Goal: Task Accomplishment & Management: Manage account settings

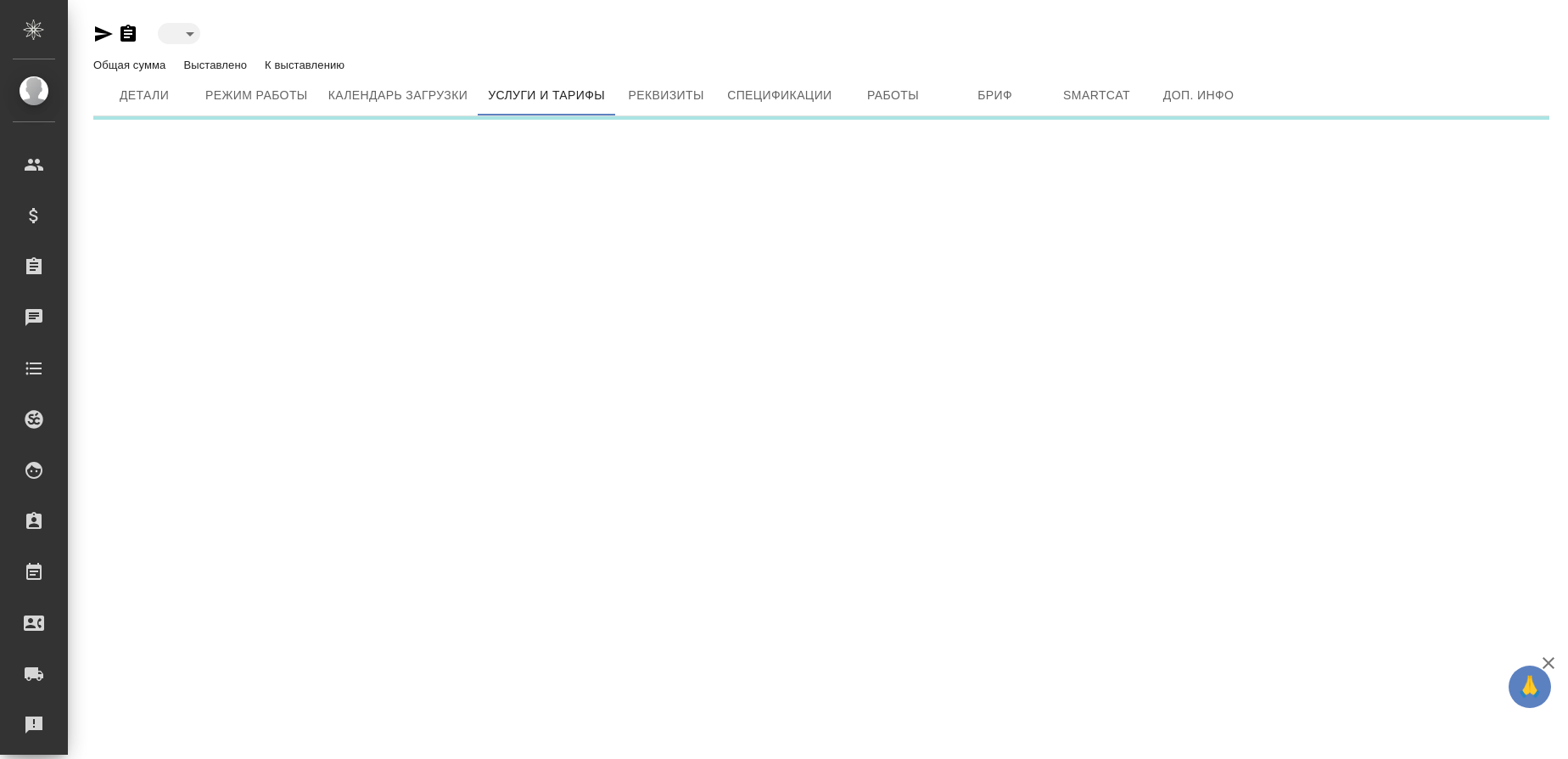
type input "active"
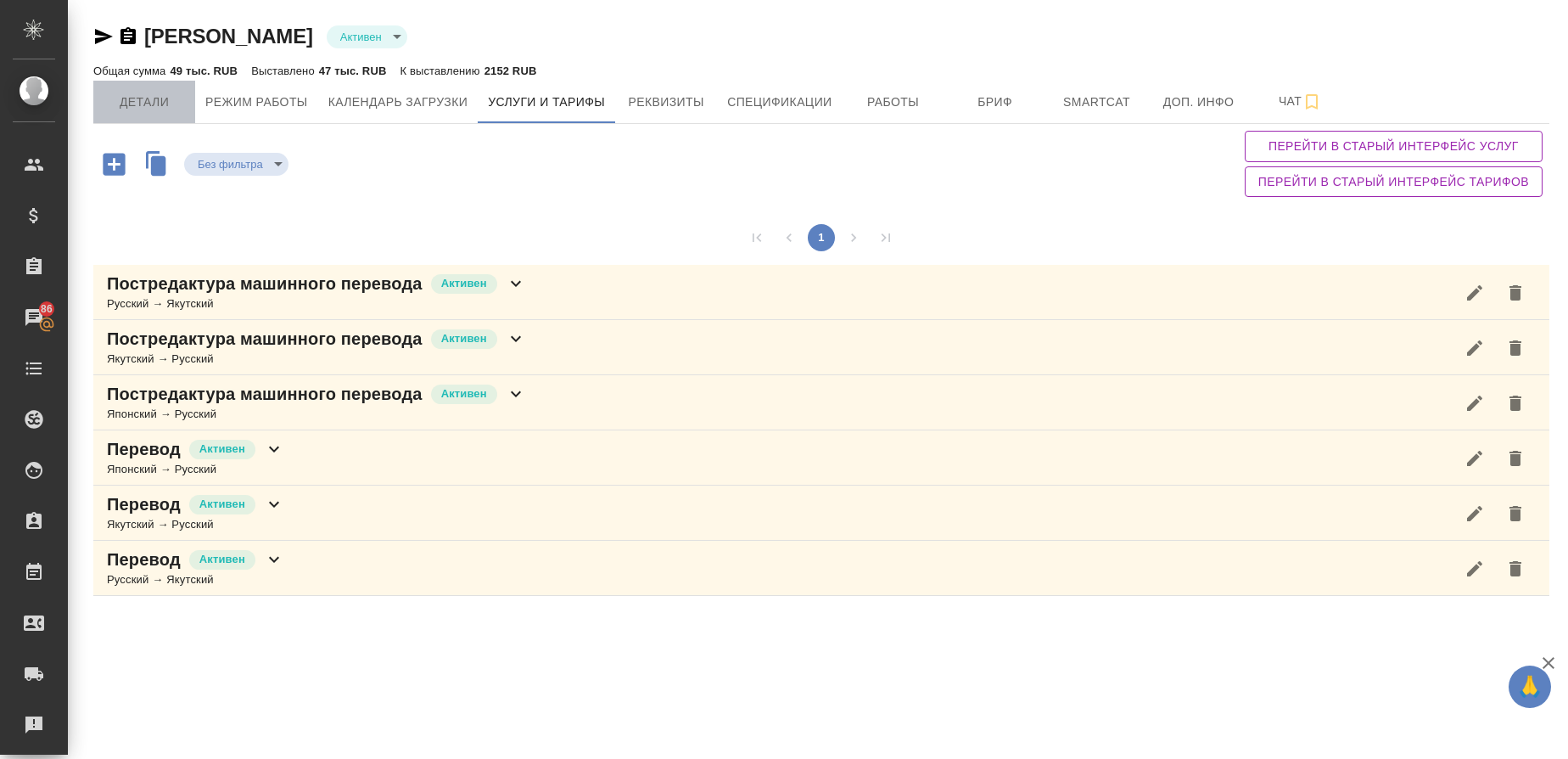
click at [149, 106] on span "Детали" at bounding box center [144, 102] width 81 height 22
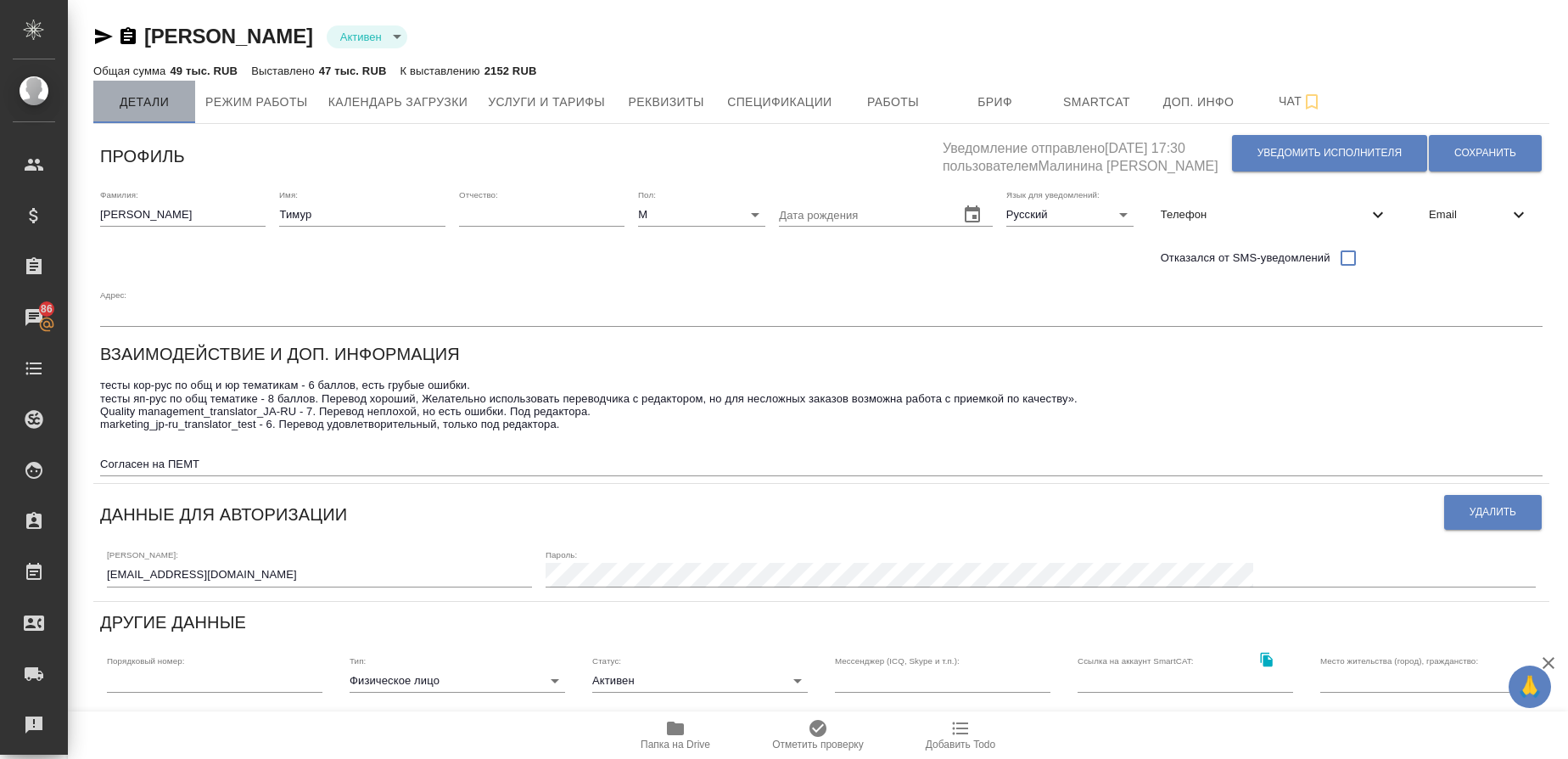
click at [149, 106] on span "Детали" at bounding box center [144, 102] width 81 height 22
click at [545, 117] on button "Услуги и тарифы" at bounding box center [546, 101] width 137 height 42
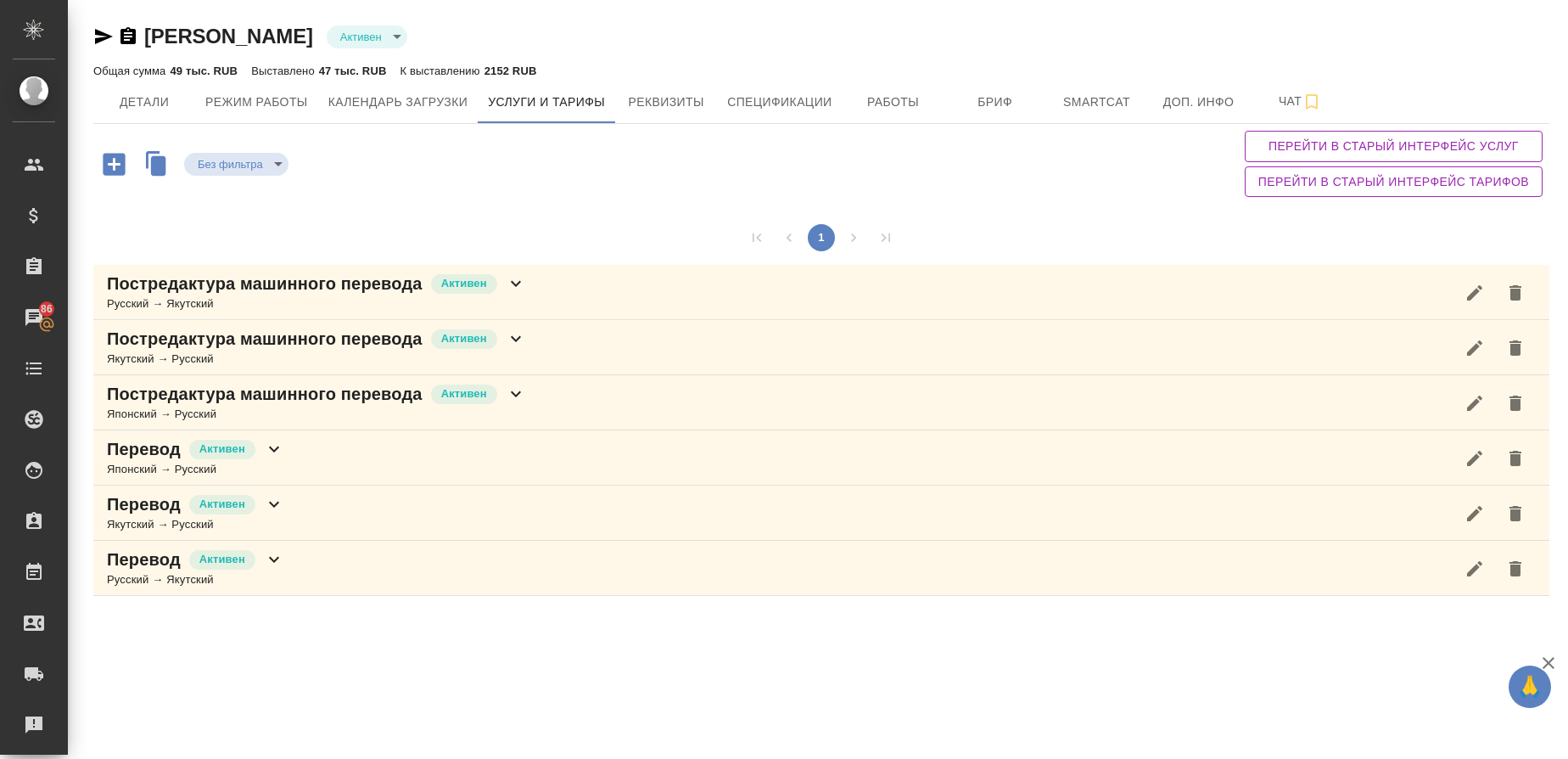
click at [167, 400] on p "Постредактура машинного перевода" at bounding box center [265, 393] width 316 height 23
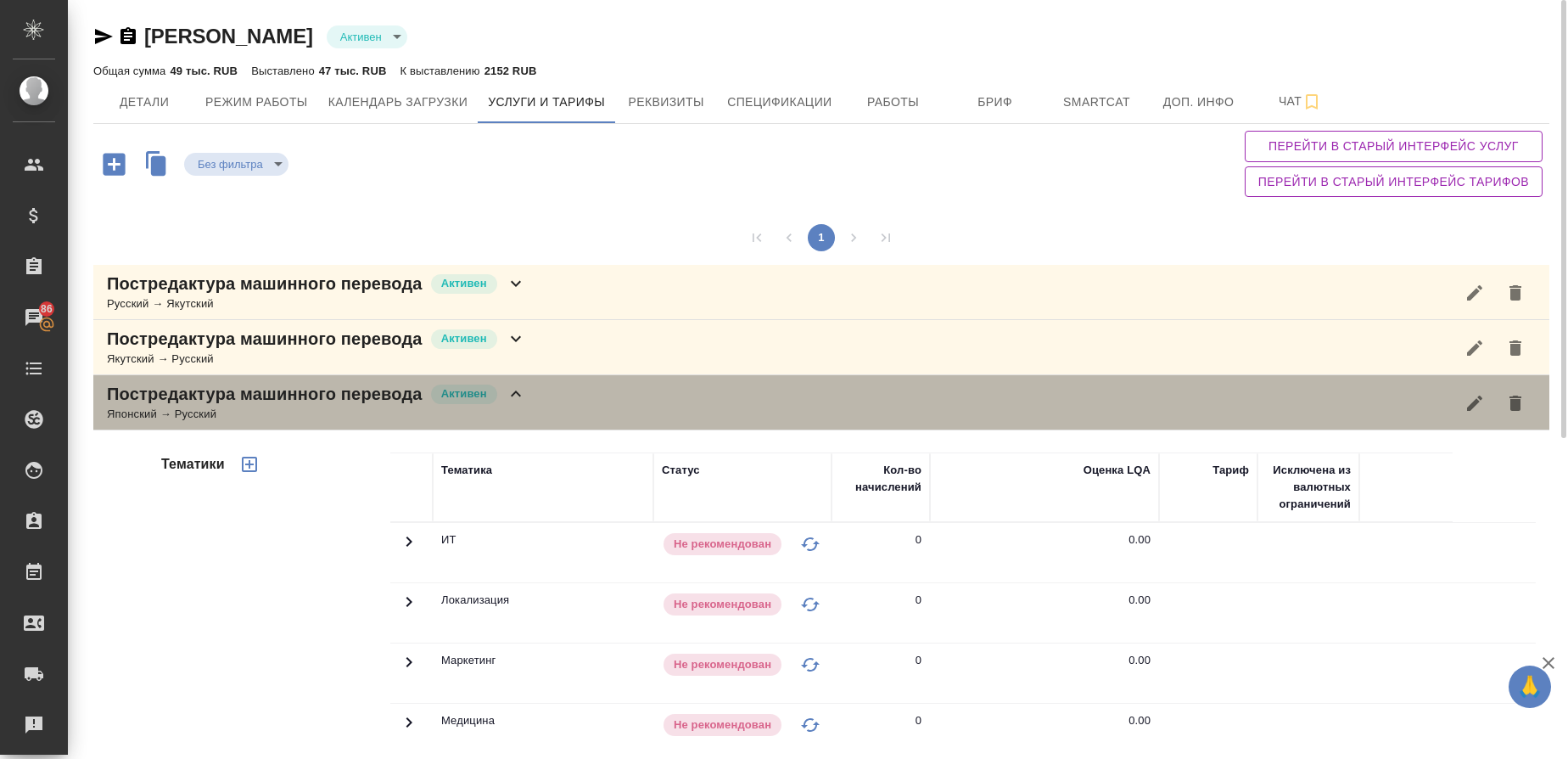
click at [150, 395] on p "Постредактура машинного перевода" at bounding box center [265, 393] width 316 height 23
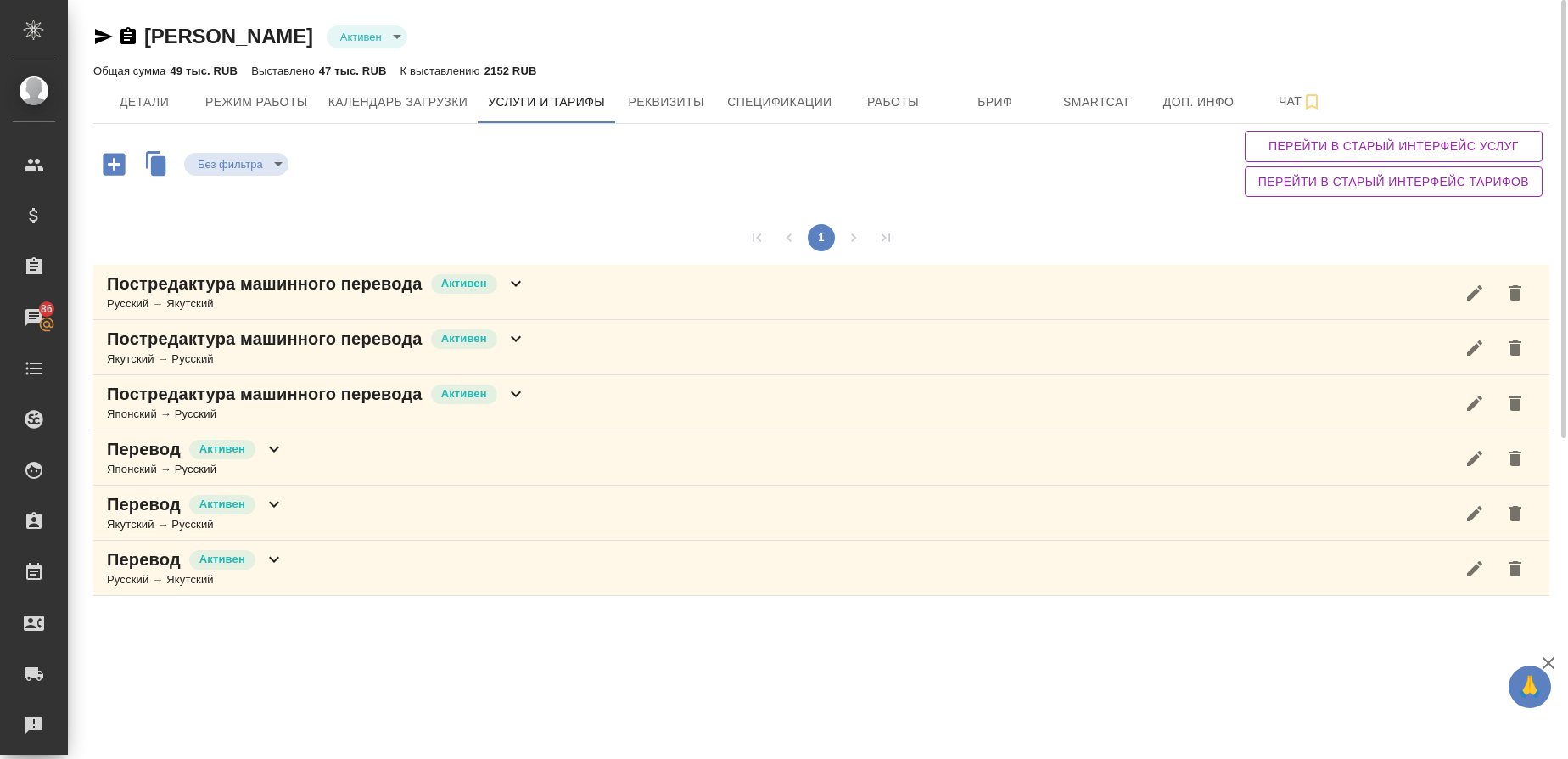
click at [131, 469] on div "Японский → Русский" at bounding box center [195, 469] width 177 height 17
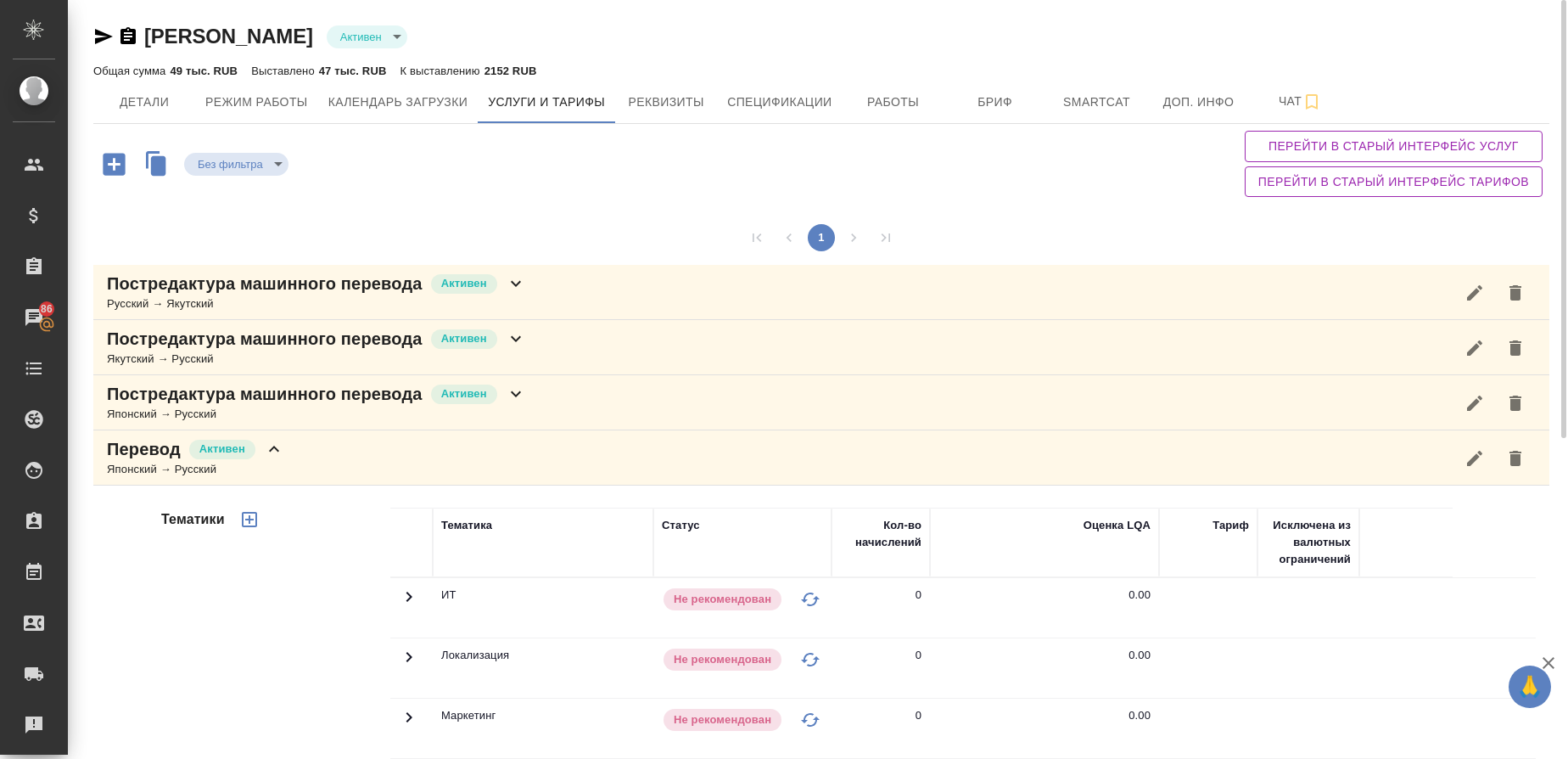
click at [117, 159] on icon "button" at bounding box center [114, 164] width 22 height 22
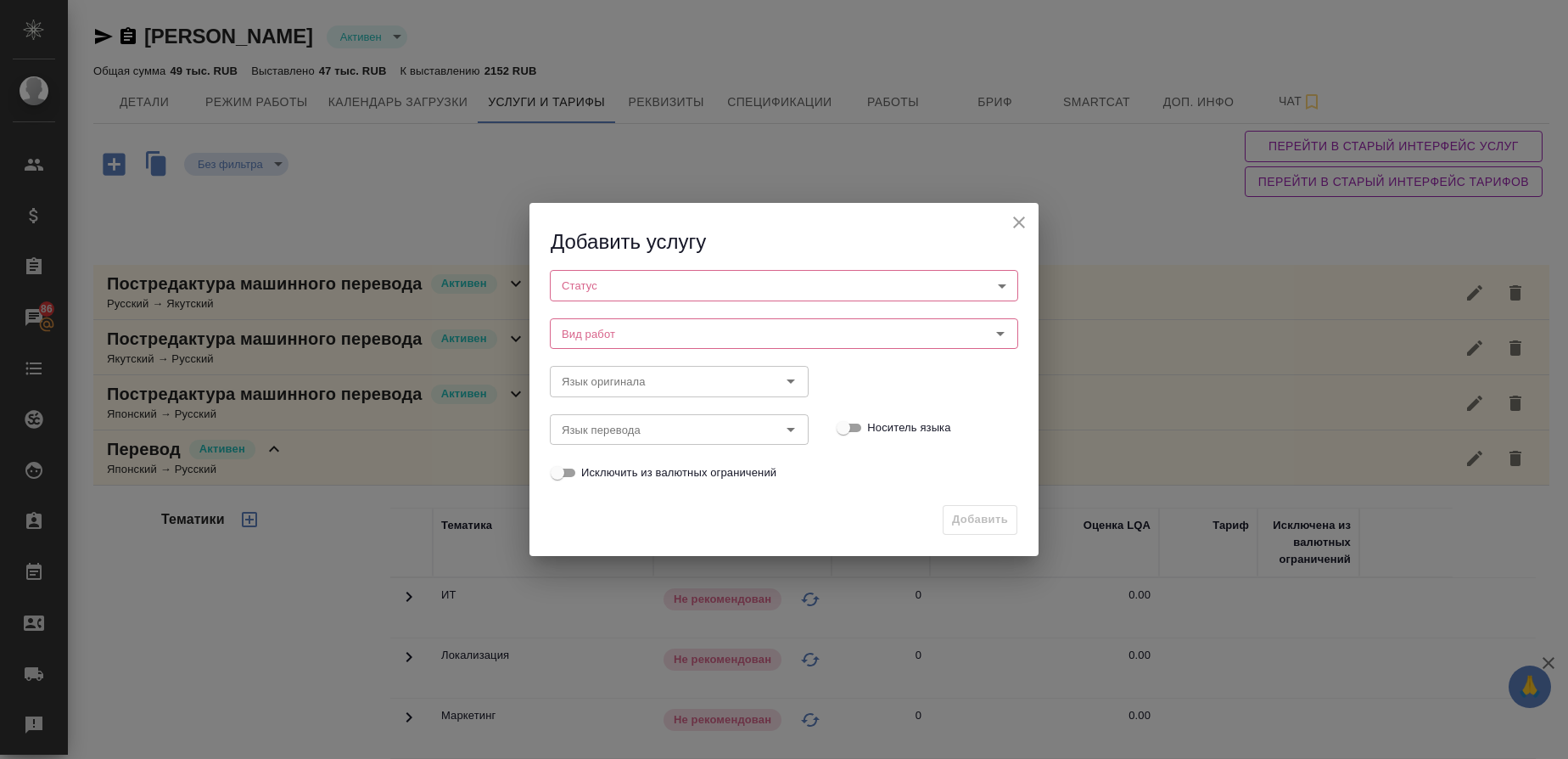
click at [563, 280] on body "🙏 .cls-1 fill:#fff; AWATERA [PERSON_NAME] Спецификации Заказы 86 Чаты Todo Прое…" at bounding box center [784, 380] width 1568 height 759
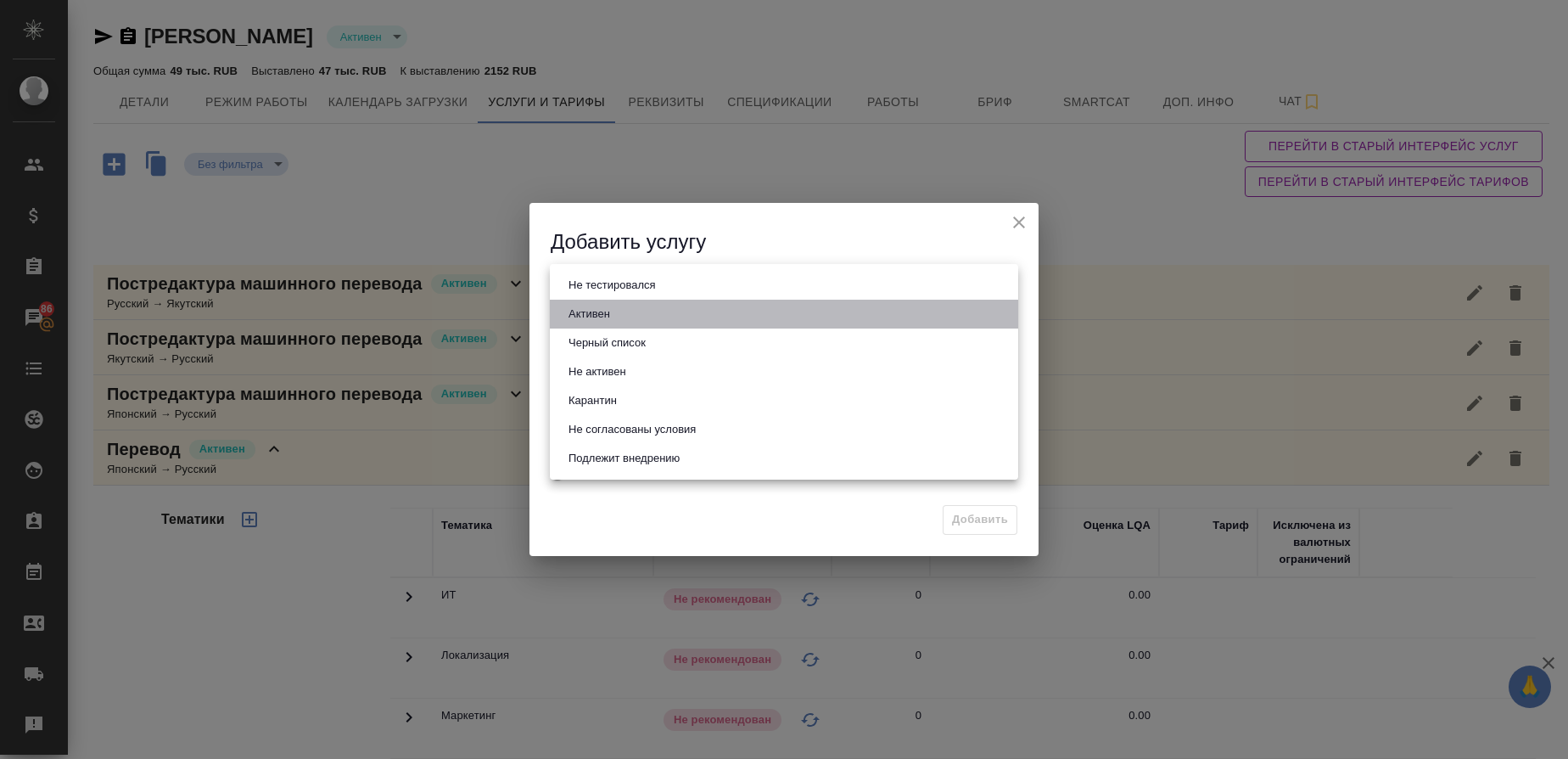
click at [629, 313] on li "Активен" at bounding box center [784, 314] width 468 height 29
type input "active"
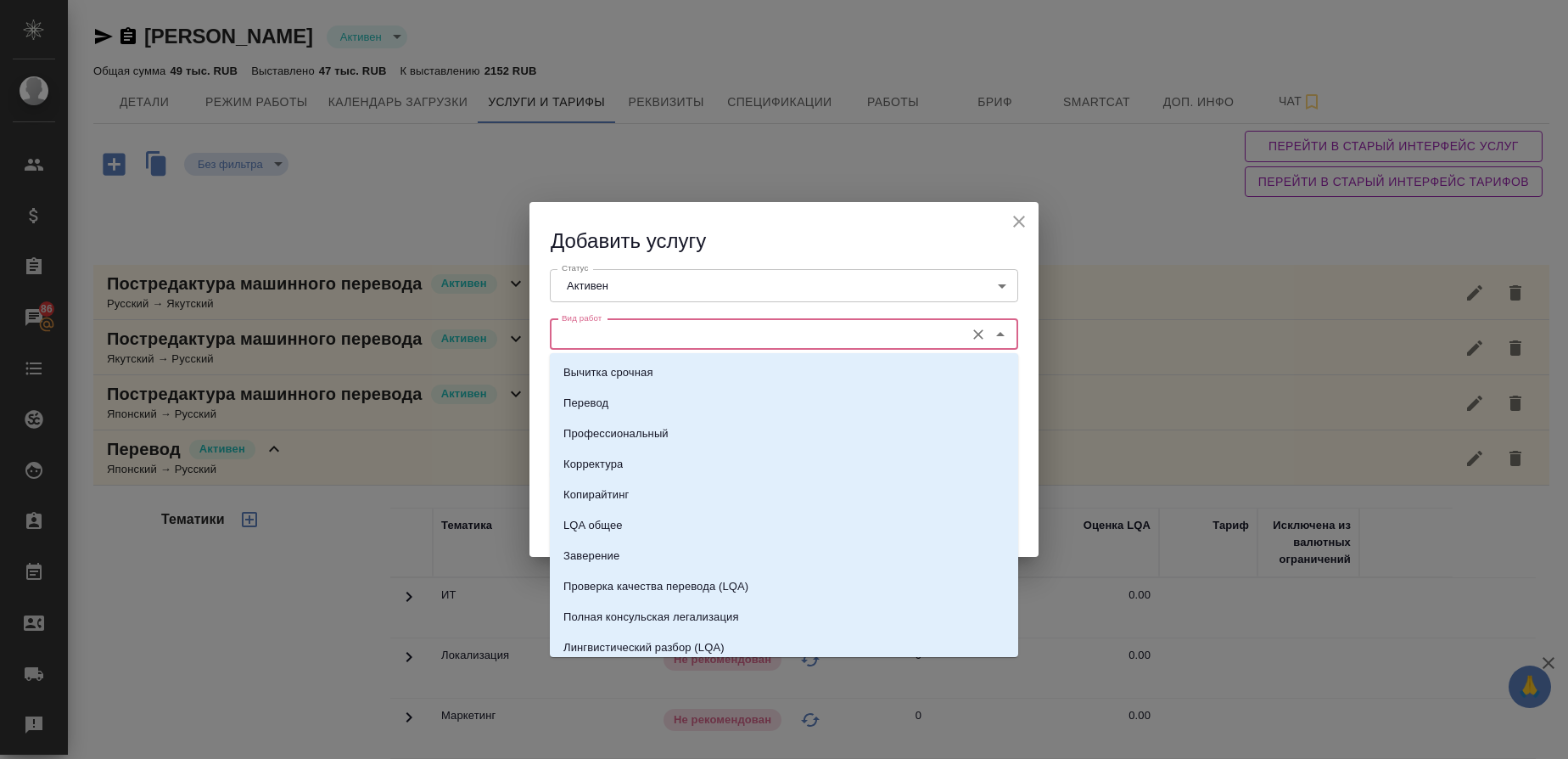
click at [619, 333] on input "Вид работ" at bounding box center [755, 335] width 401 height 21
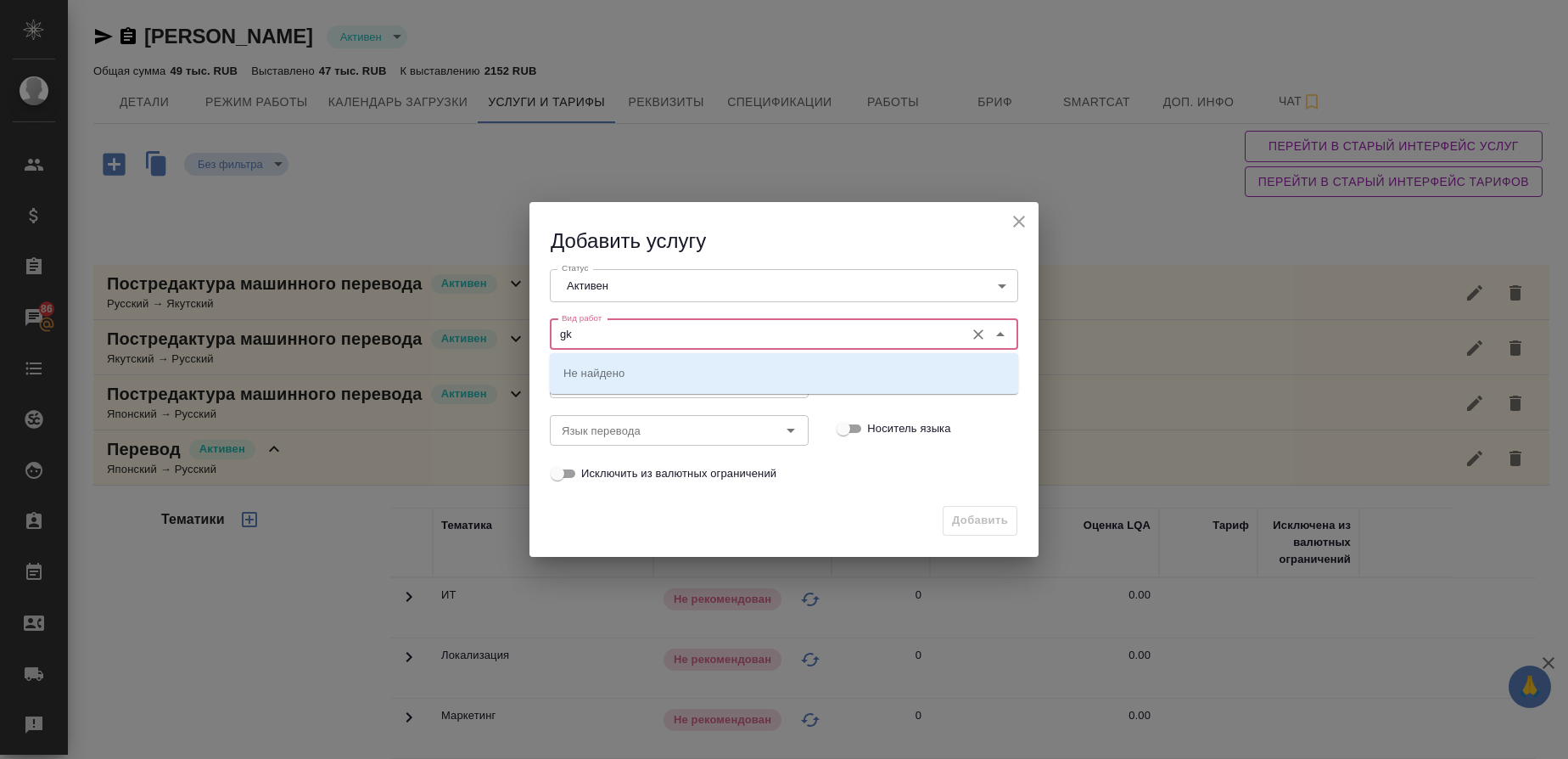
type input "g"
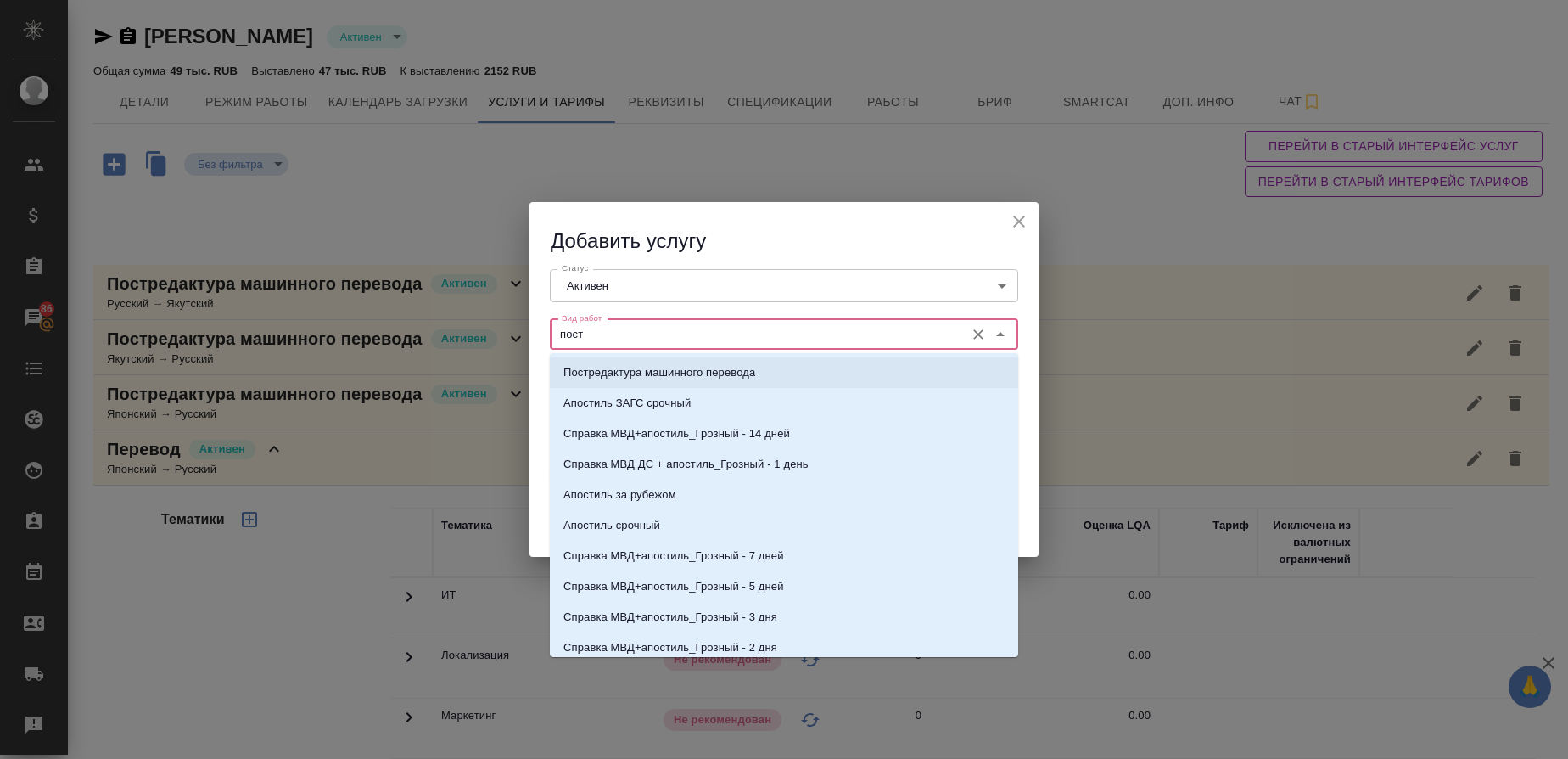
click at [625, 367] on p "Постредактура машинного перевода" at bounding box center [660, 373] width 192 height 17
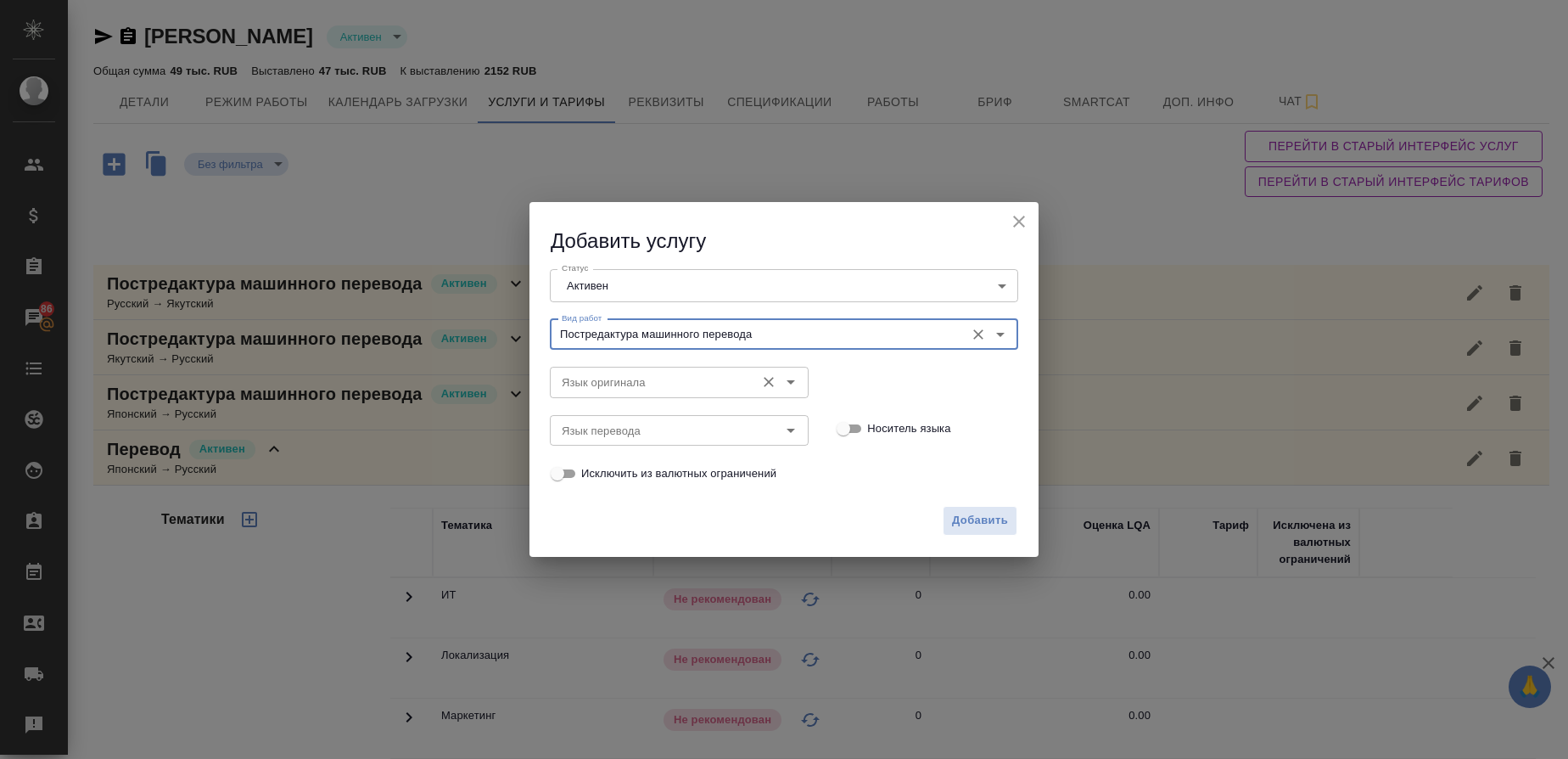
type input "Постредактура машинного перевода"
click at [622, 381] on input "Язык оригинала" at bounding box center [651, 382] width 192 height 21
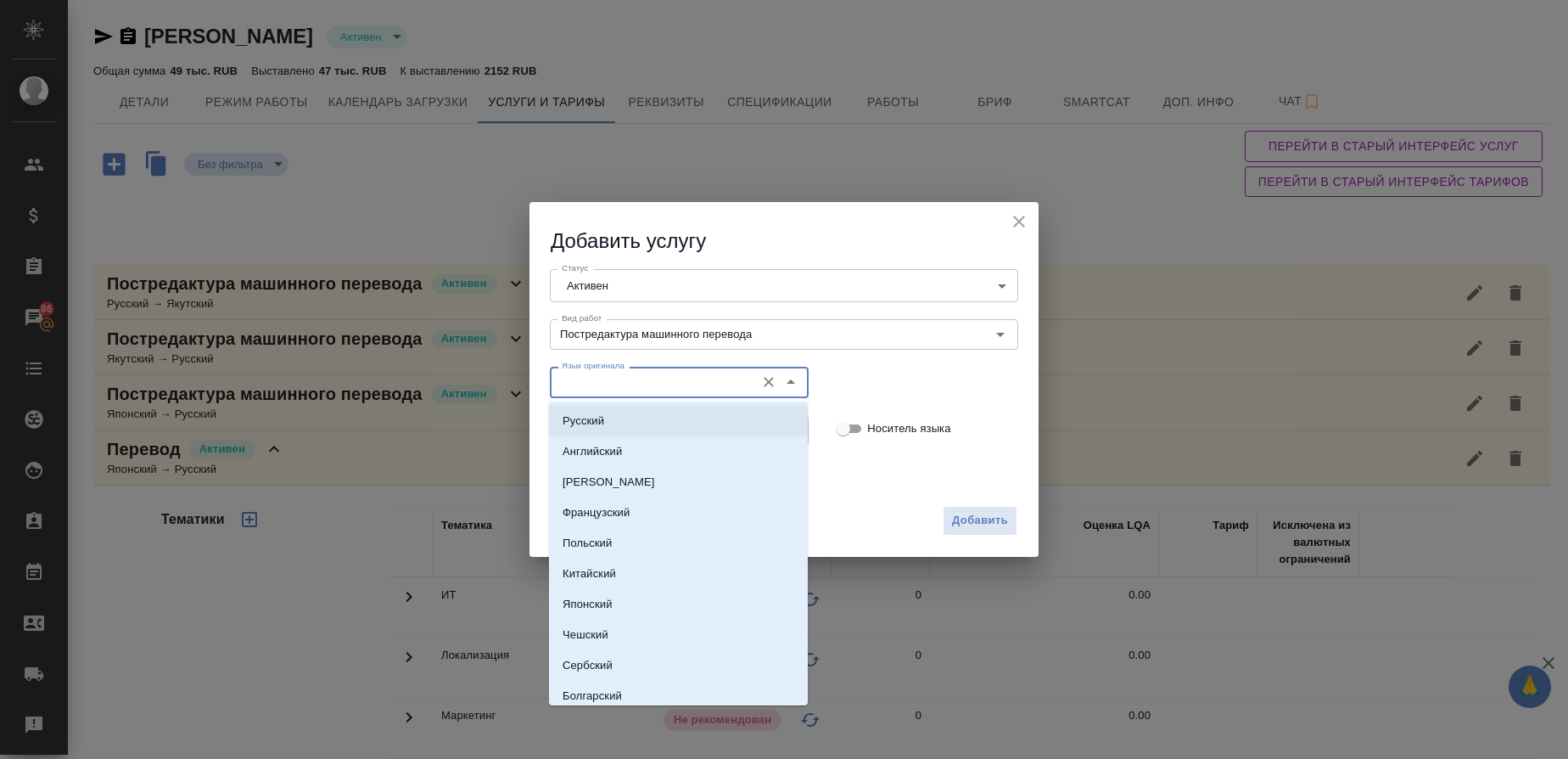
click at [596, 426] on p "Русский" at bounding box center [583, 421] width 41 height 17
type input "Русский"
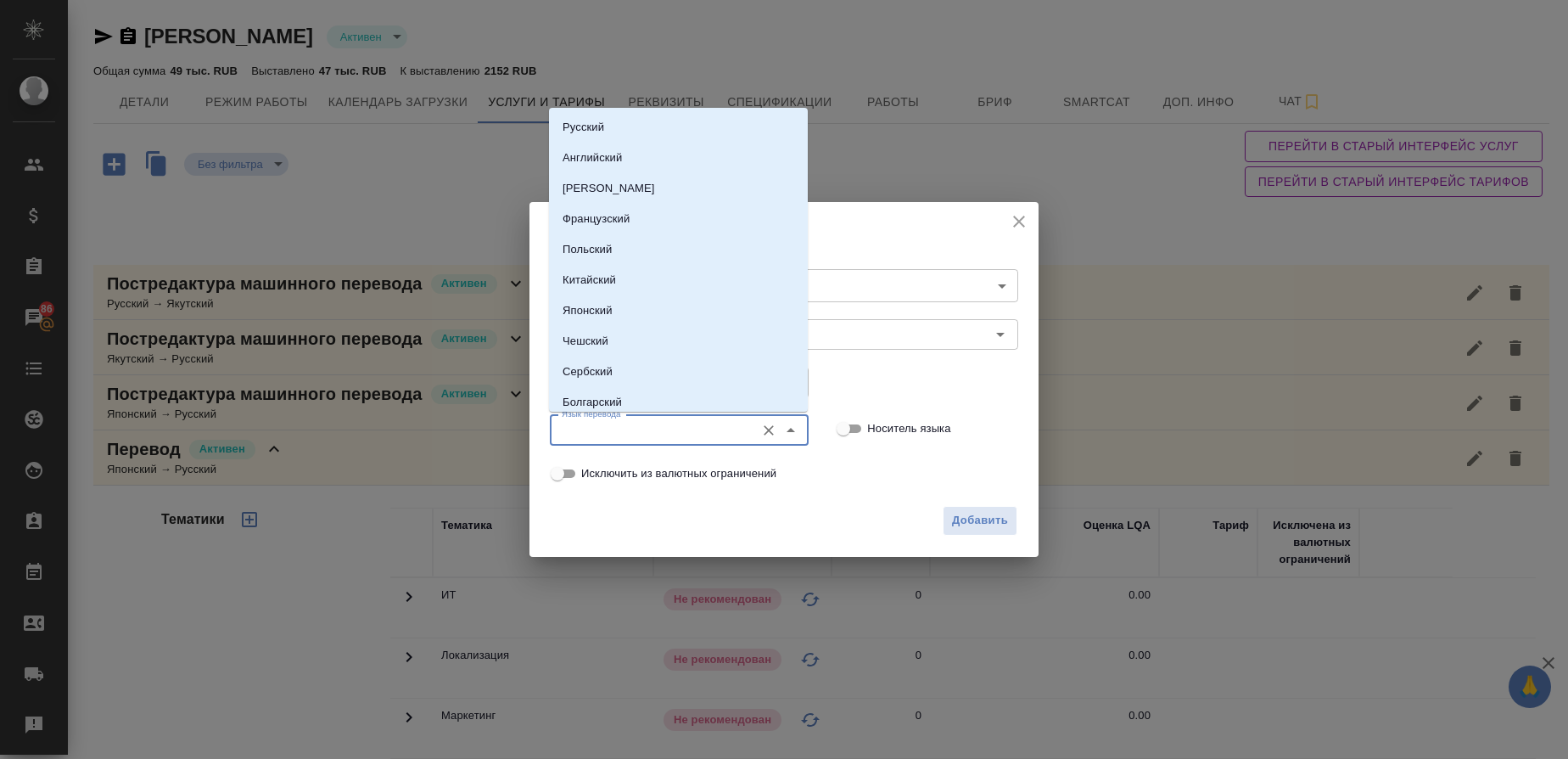
click at [596, 432] on input "Язык перевода" at bounding box center [651, 431] width 192 height 21
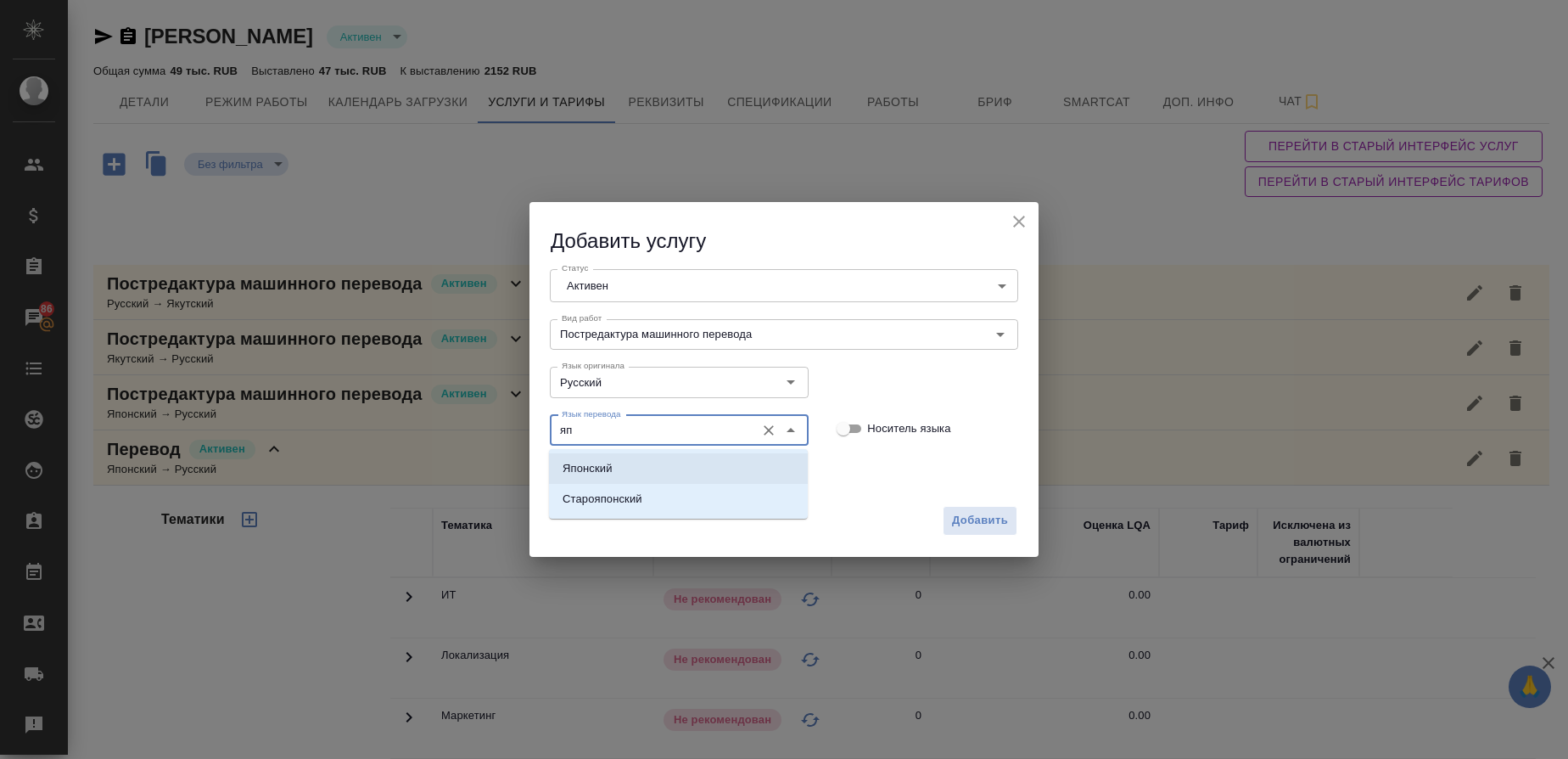
click at [595, 471] on p "Японский" at bounding box center [588, 469] width 50 height 17
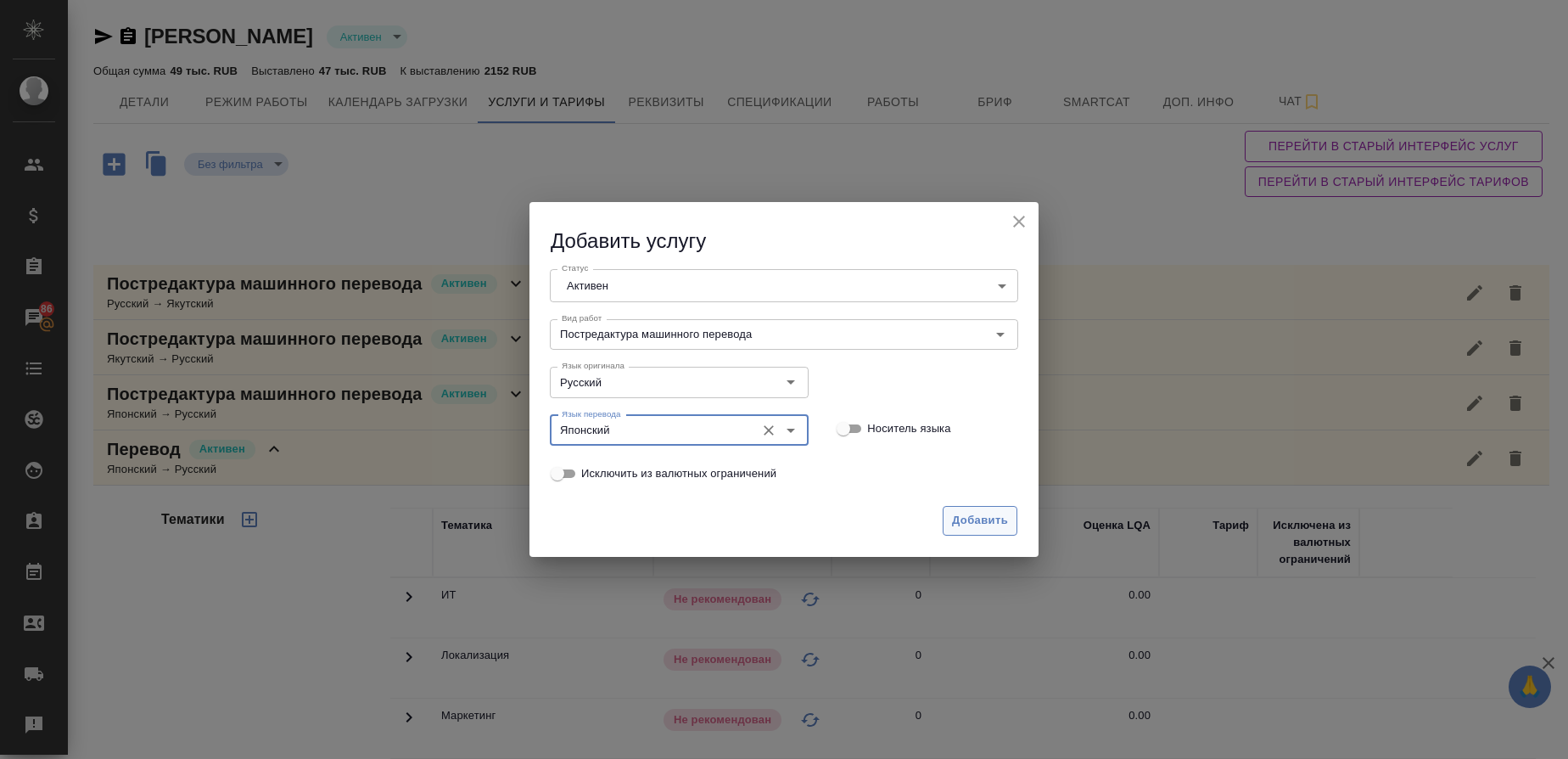
type input "Японский"
click at [979, 517] on span "Добавить" at bounding box center [980, 520] width 56 height 20
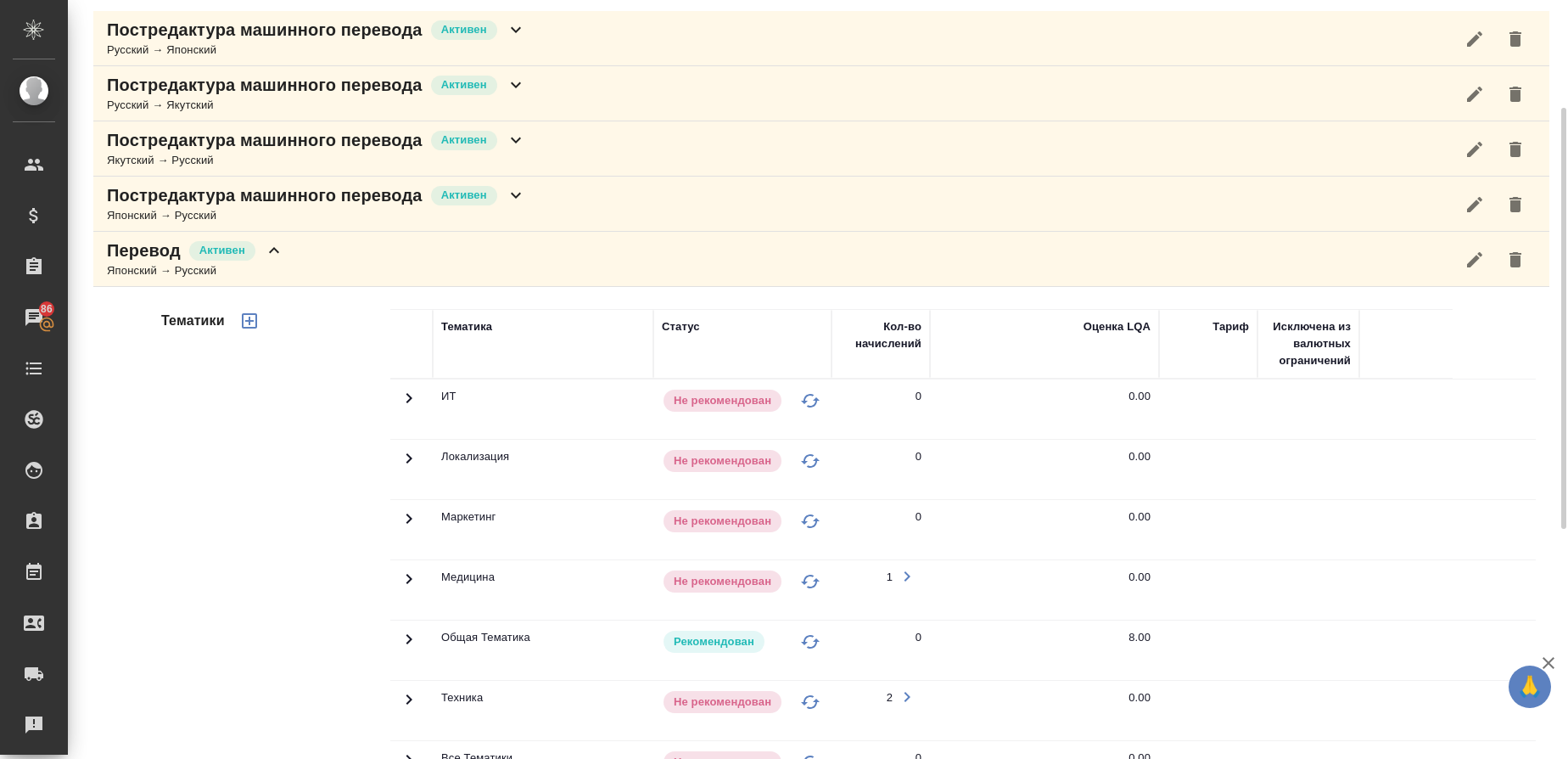
scroll to position [149, 0]
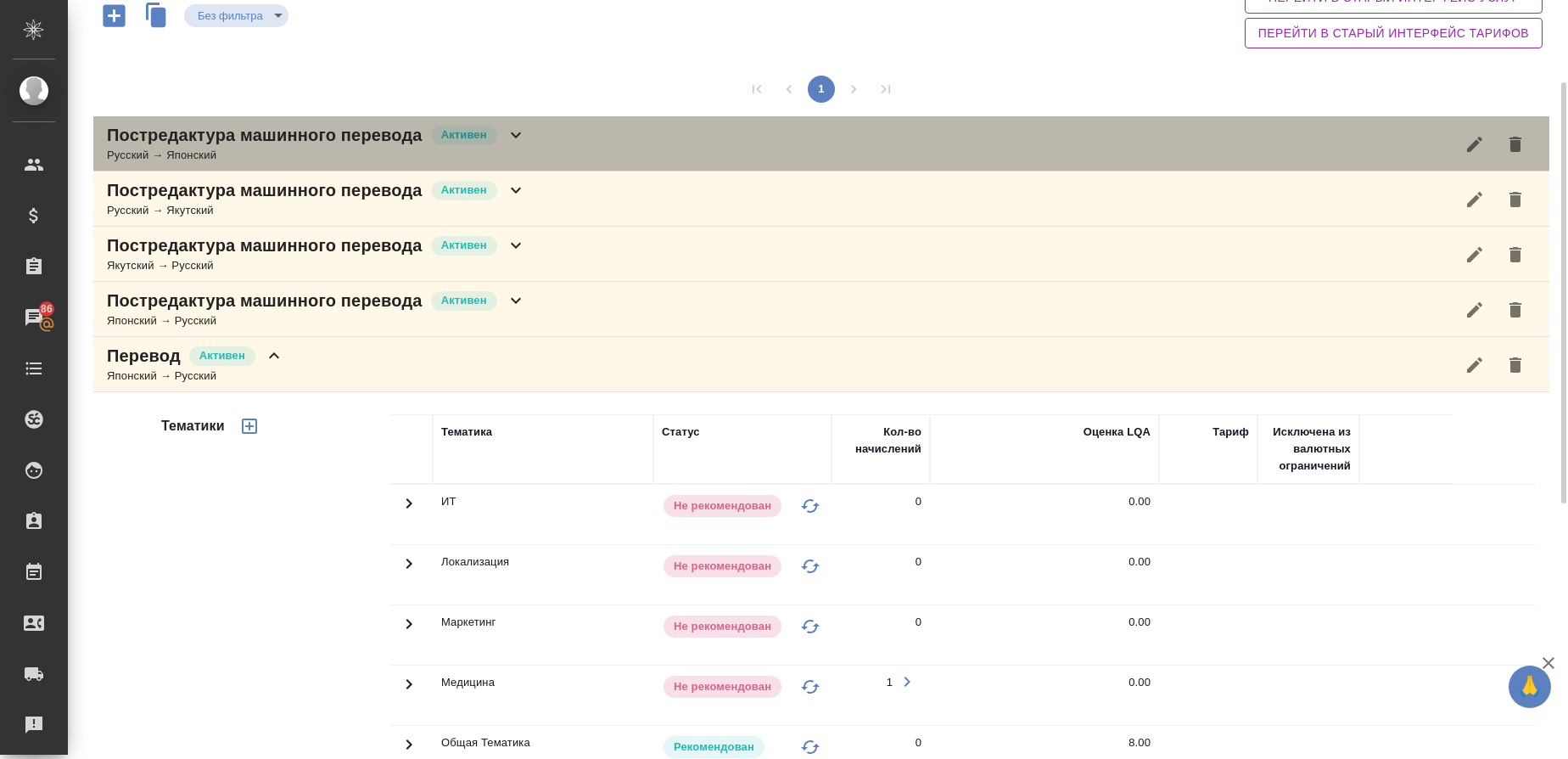
click at [189, 157] on div "Русский → Японский" at bounding box center [316, 156] width 419 height 17
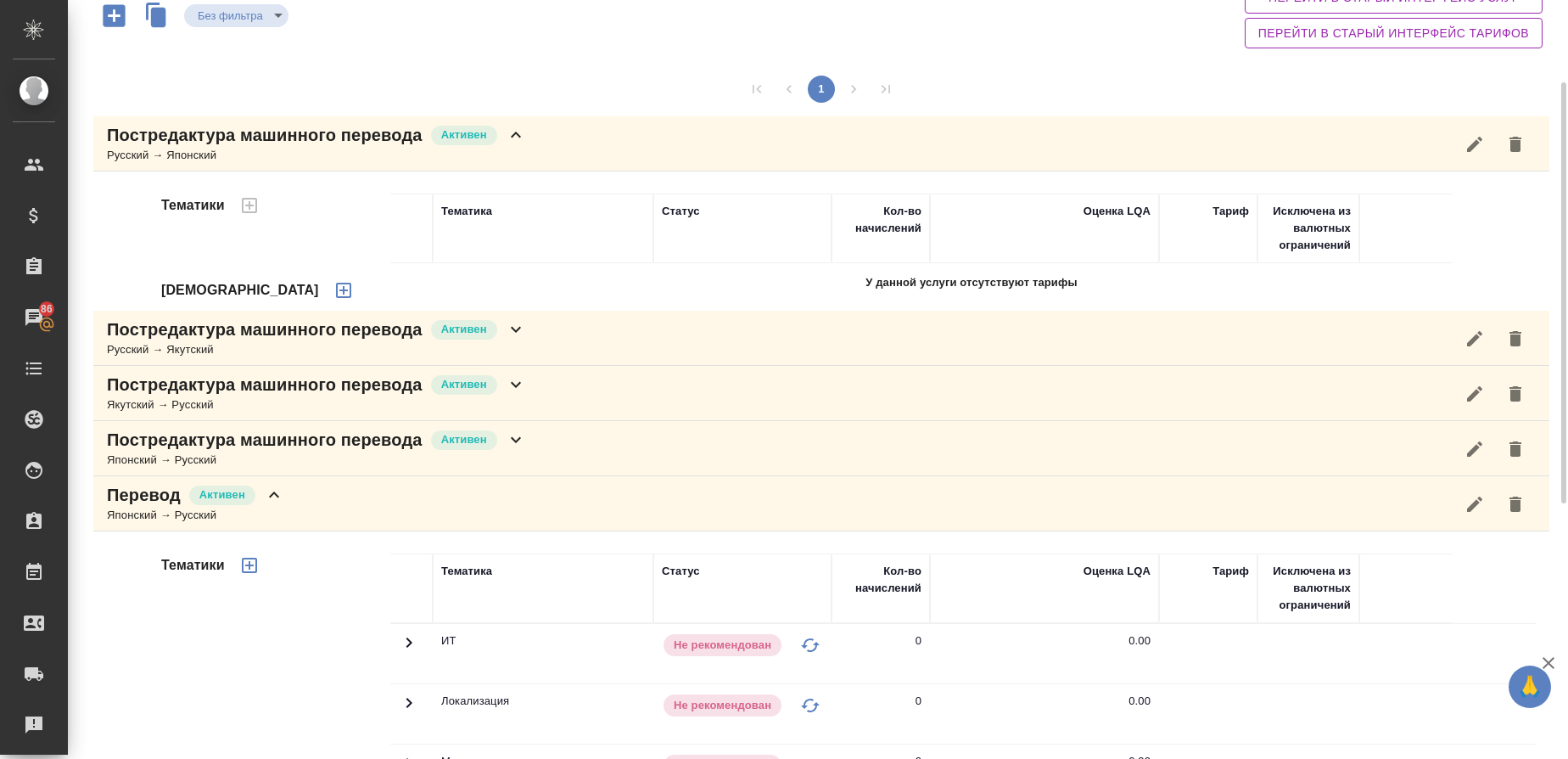
click at [336, 290] on icon "button" at bounding box center [344, 290] width 16 height 16
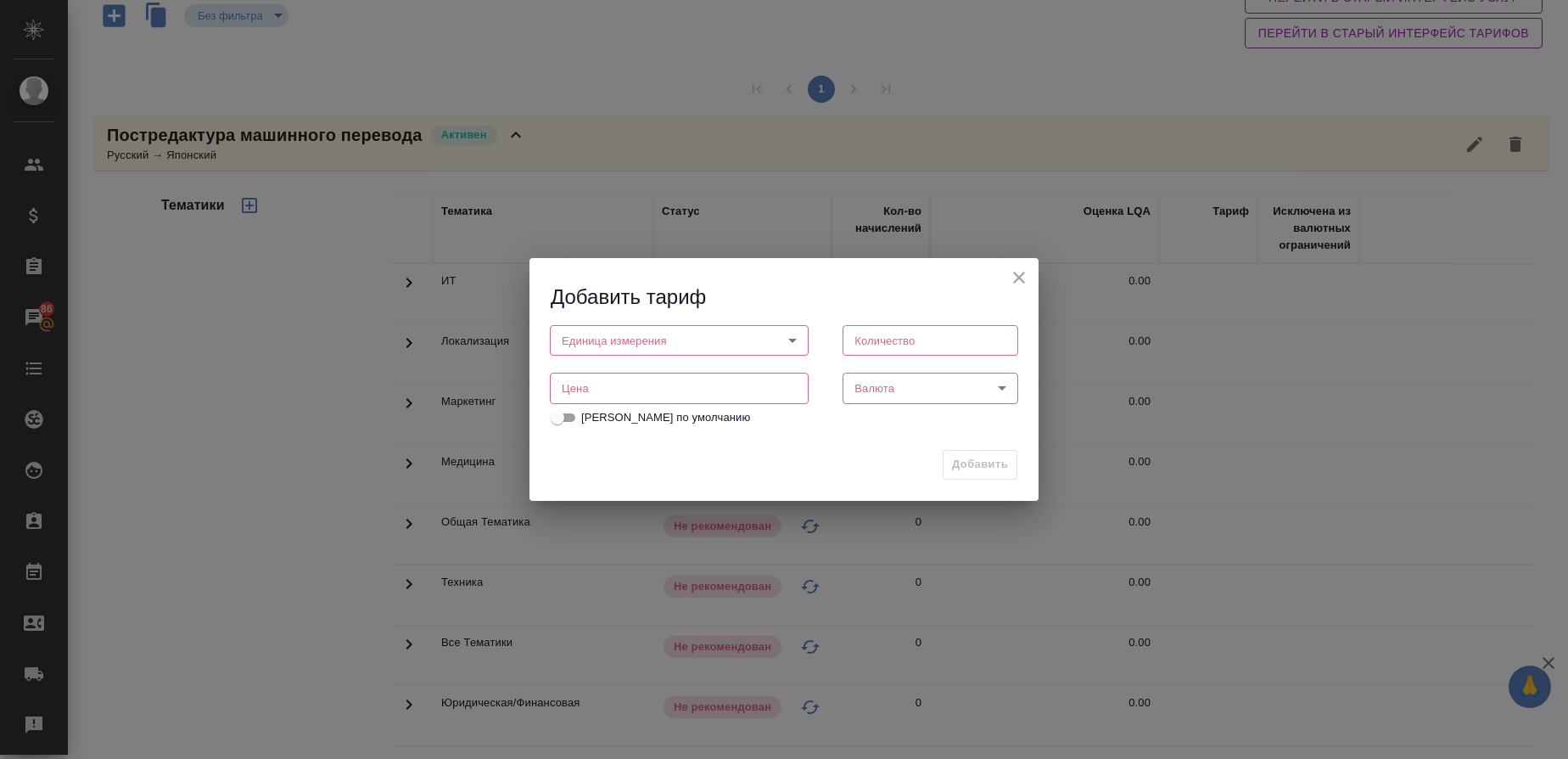
click at [593, 341] on body "🙏 .cls-1 fill:#fff; AWATERA [PERSON_NAME] Спецификации Заказы 86 Чаты Todo Прое…" at bounding box center [784, 380] width 1568 height 759
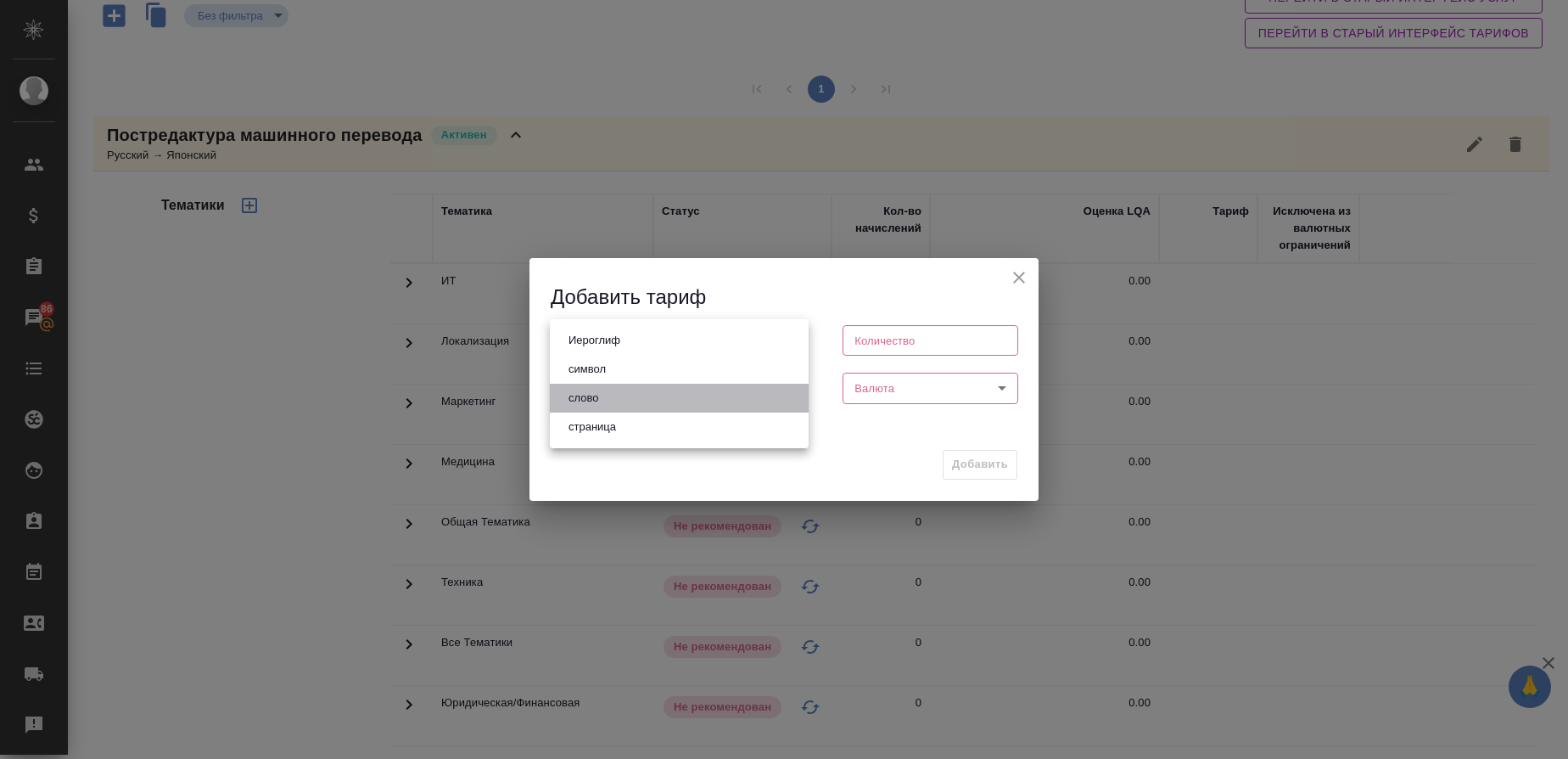
click at [593, 399] on button "слово" at bounding box center [583, 399] width 40 height 19
type input "5a8b1489cc6b4906c91bfd90"
type input "1"
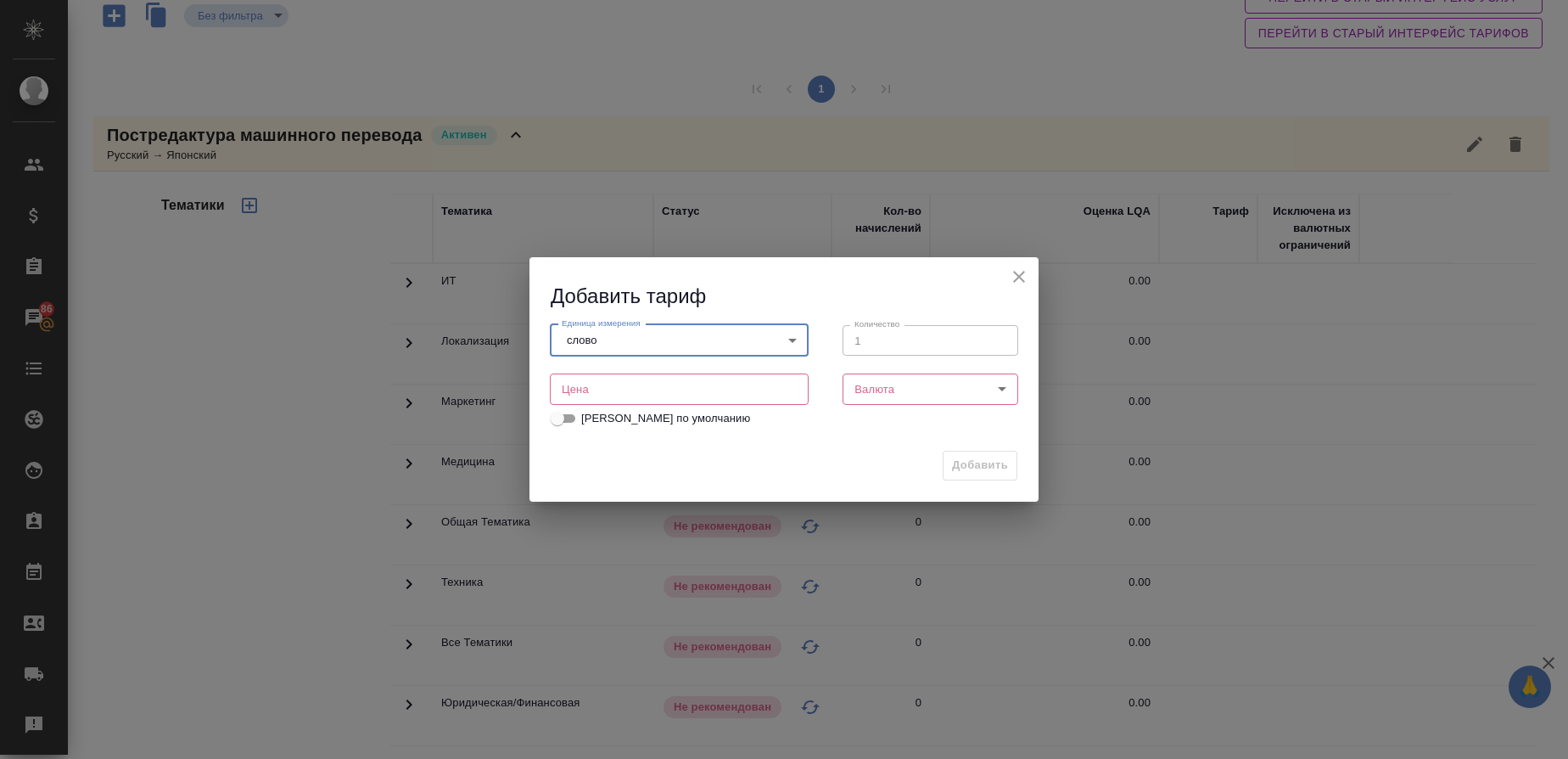
click at [608, 389] on input "number" at bounding box center [679, 388] width 258 height 30
type input "2"
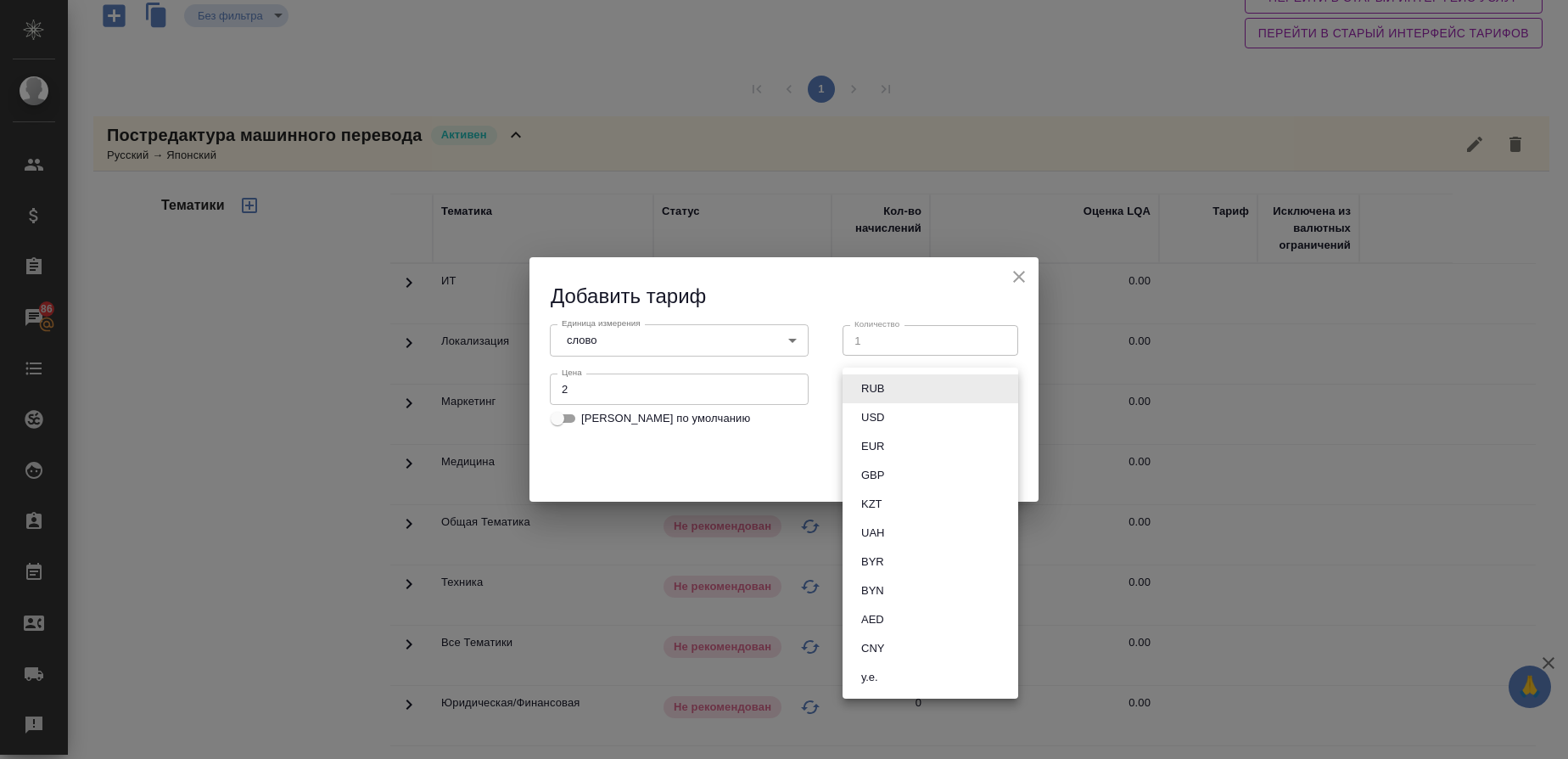
click at [885, 382] on body "🙏 .cls-1 fill:#fff; AWATERA [PERSON_NAME] Спецификации Заказы 86 Чаты Todo Прое…" at bounding box center [784, 380] width 1568 height 759
click at [879, 390] on button "RUB" at bounding box center [873, 389] width 33 height 19
type input "RUB"
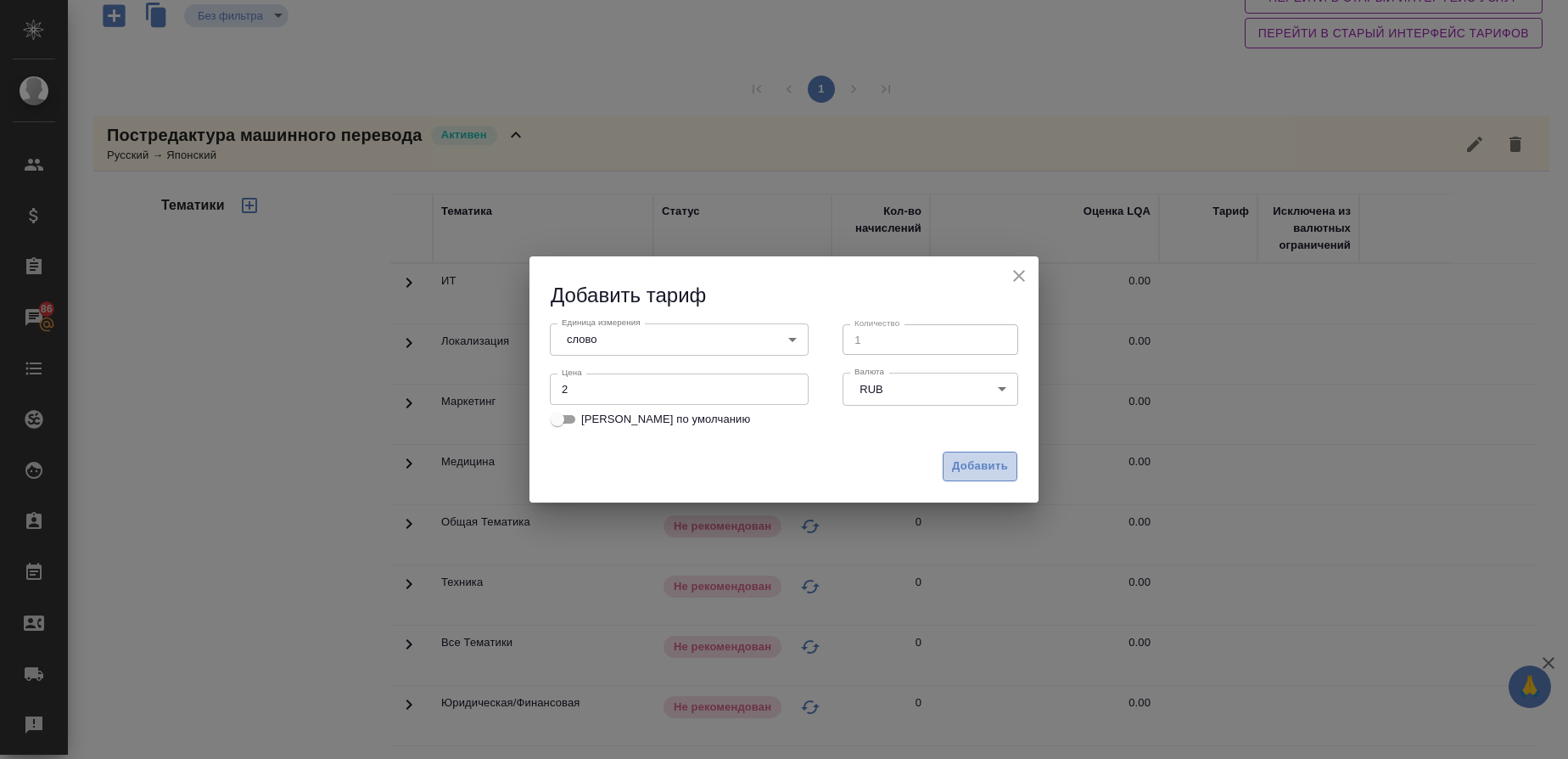
click at [989, 475] on span "Добавить" at bounding box center [980, 466] width 56 height 20
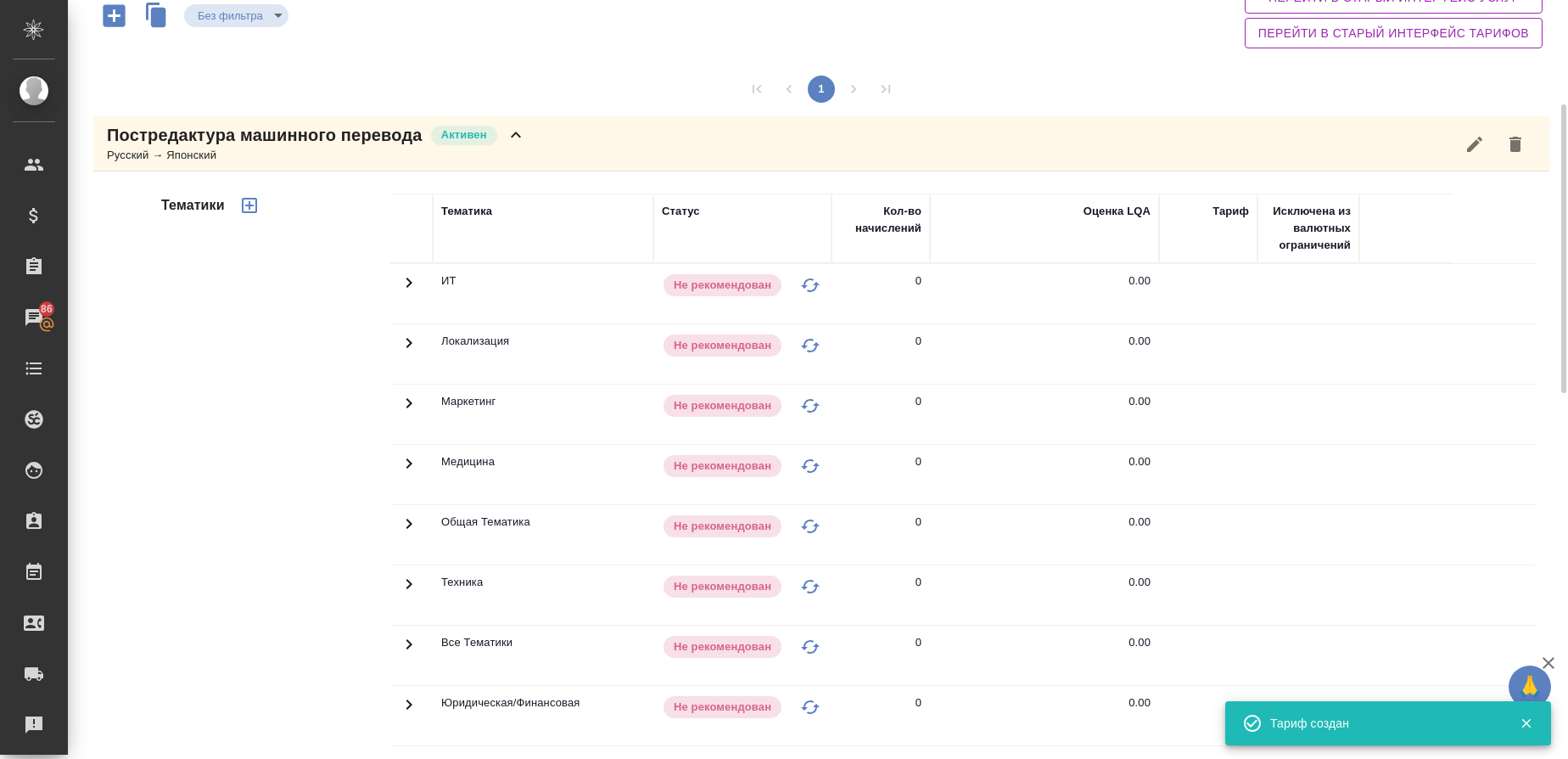
scroll to position [183, 0]
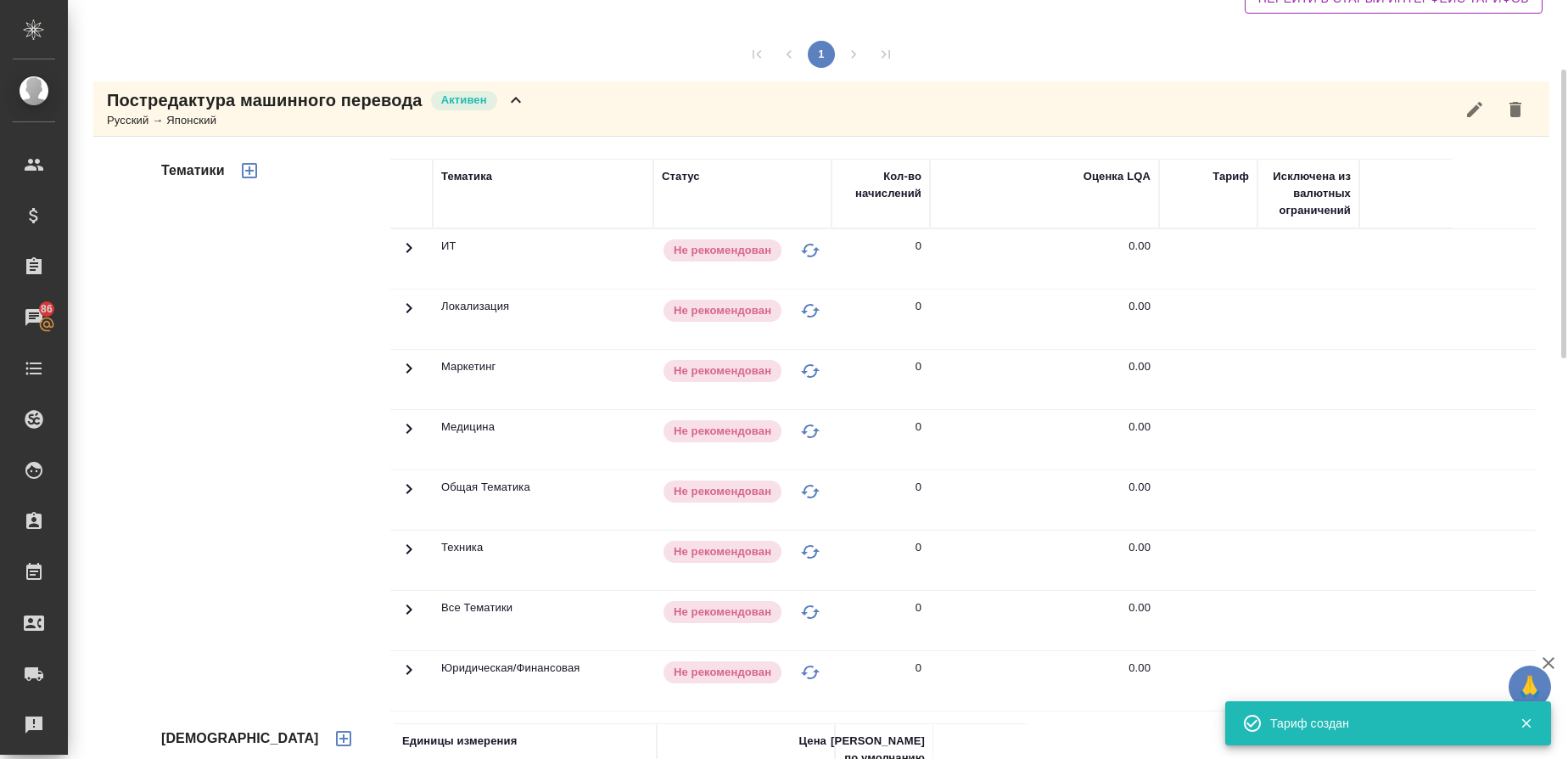
click at [191, 117] on div "Русский → Японский" at bounding box center [316, 121] width 419 height 17
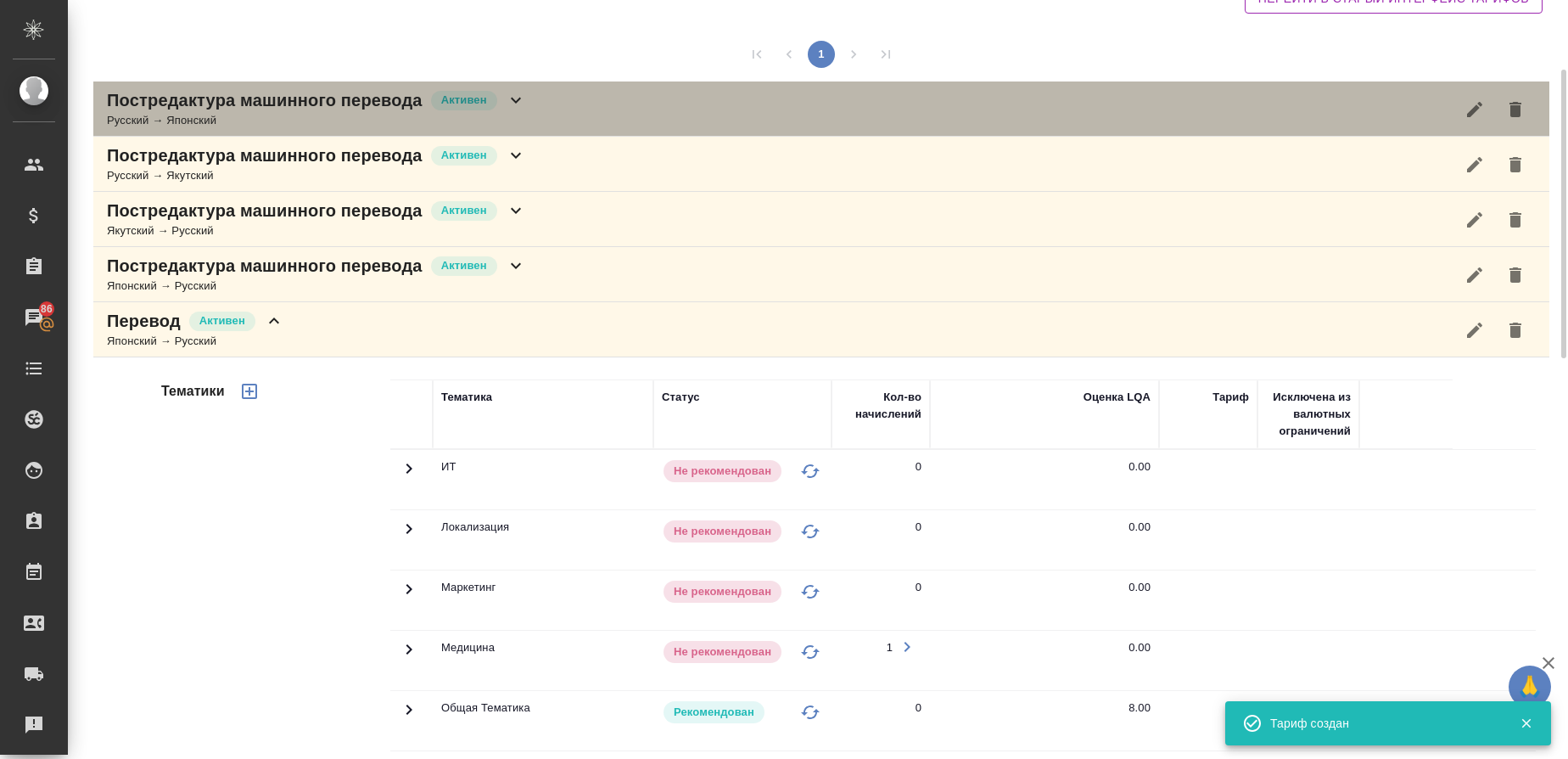
click at [200, 120] on div "Русский → Японский" at bounding box center [316, 121] width 419 height 17
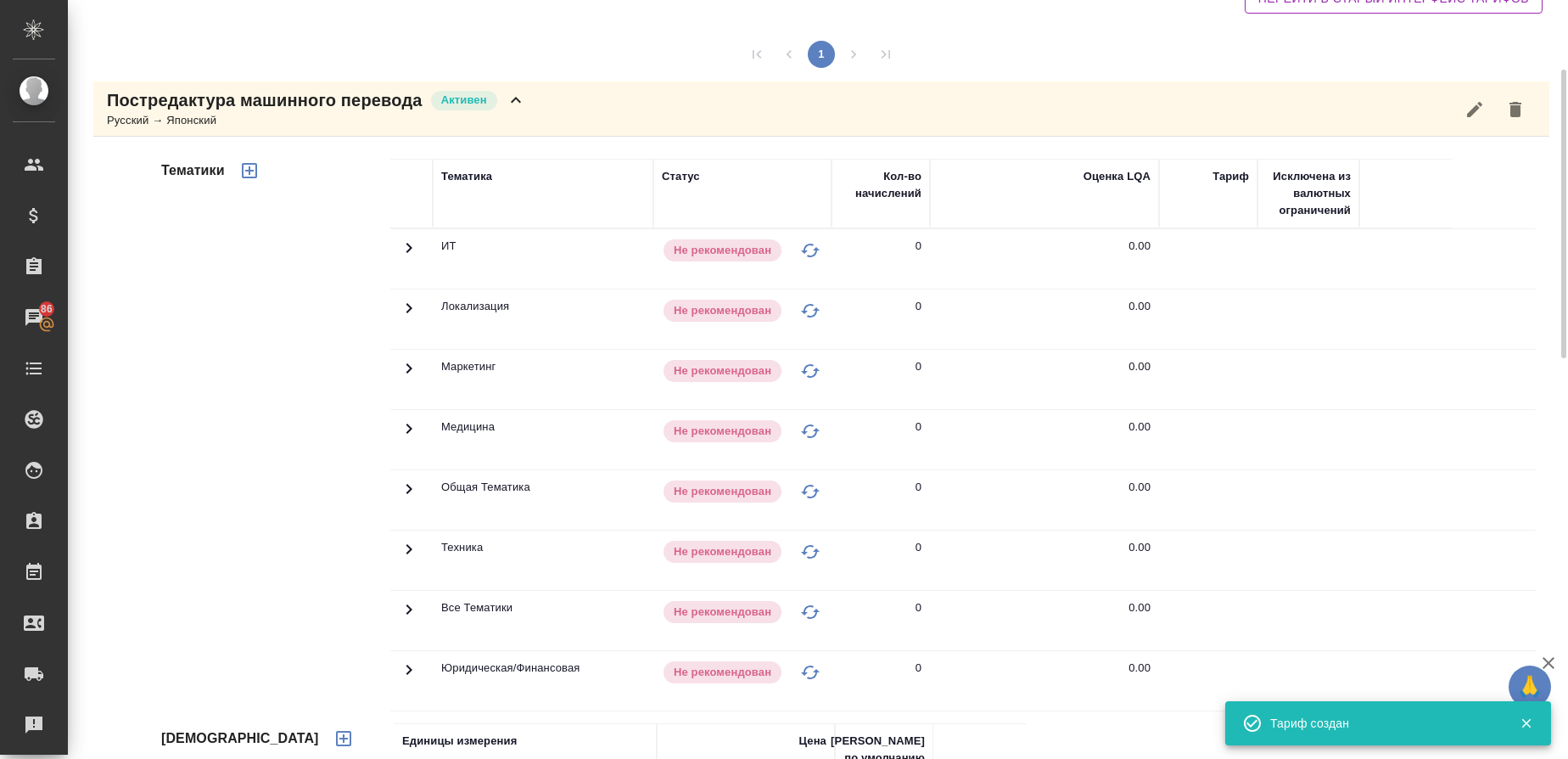
click at [249, 171] on icon "button" at bounding box center [250, 170] width 16 height 16
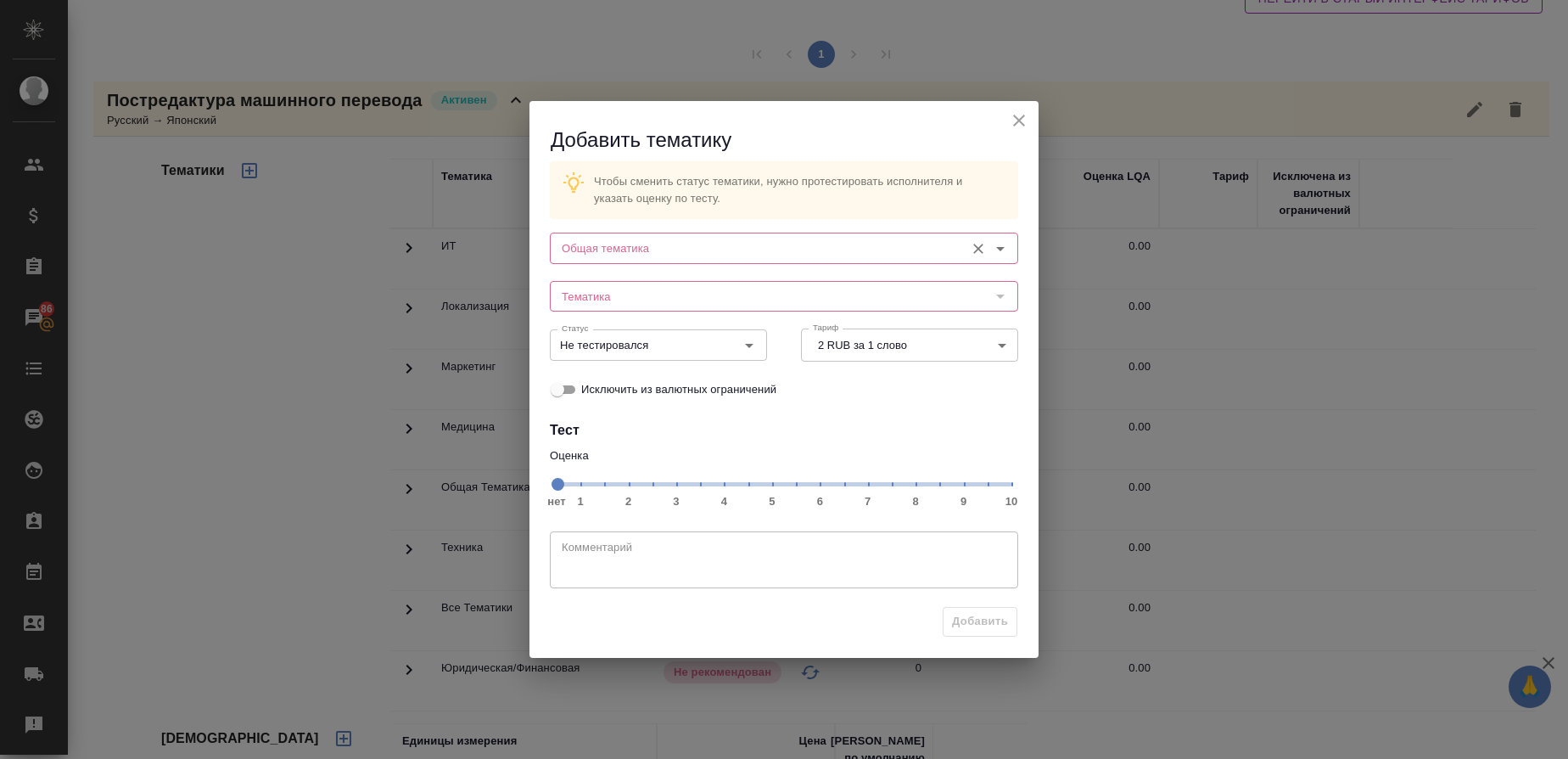
click at [614, 244] on input "Общая тематика" at bounding box center [755, 248] width 401 height 21
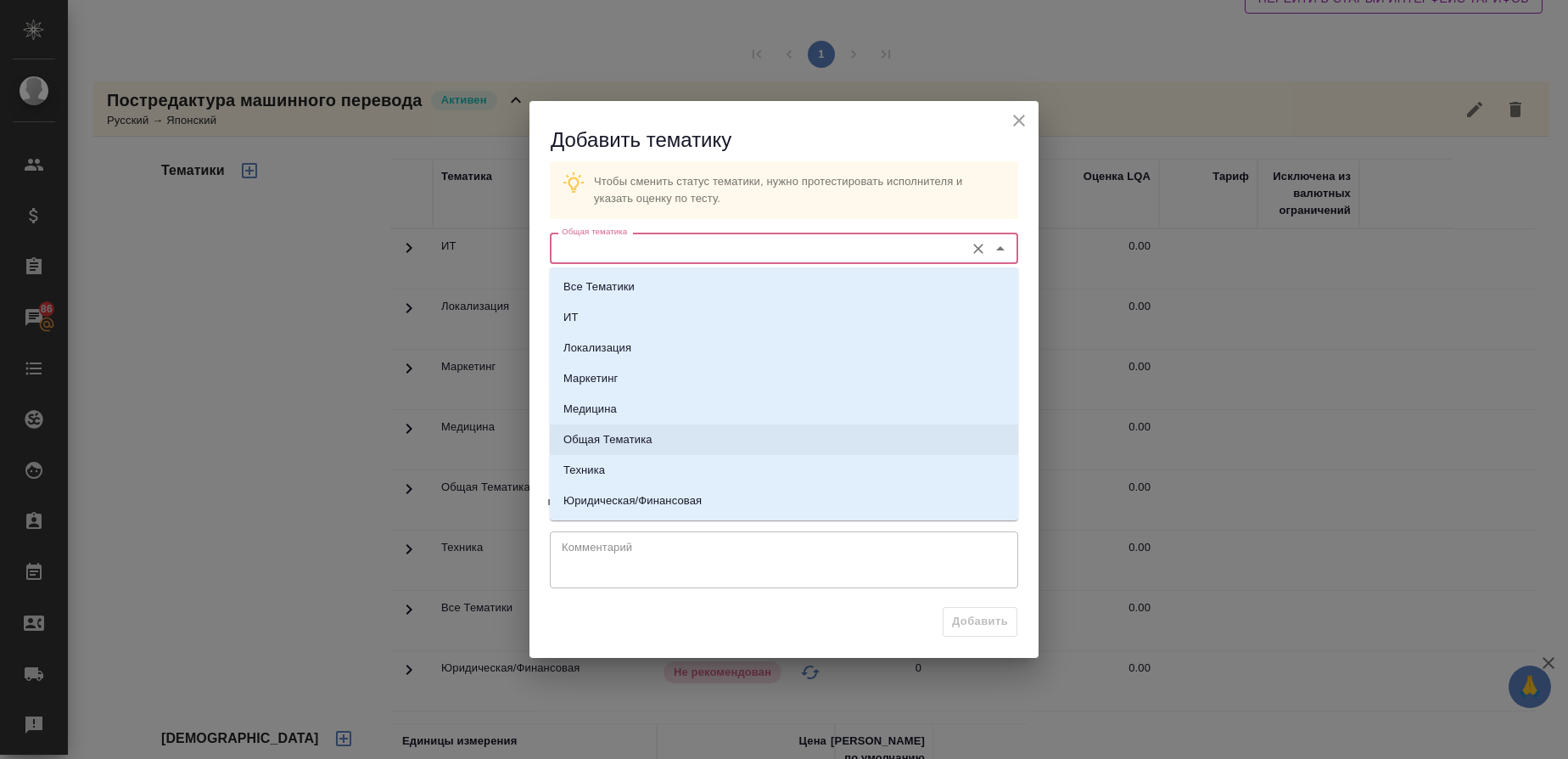
click at [643, 433] on p "Общая Тематика" at bounding box center [608, 440] width 89 height 17
type input "Общая Тематика"
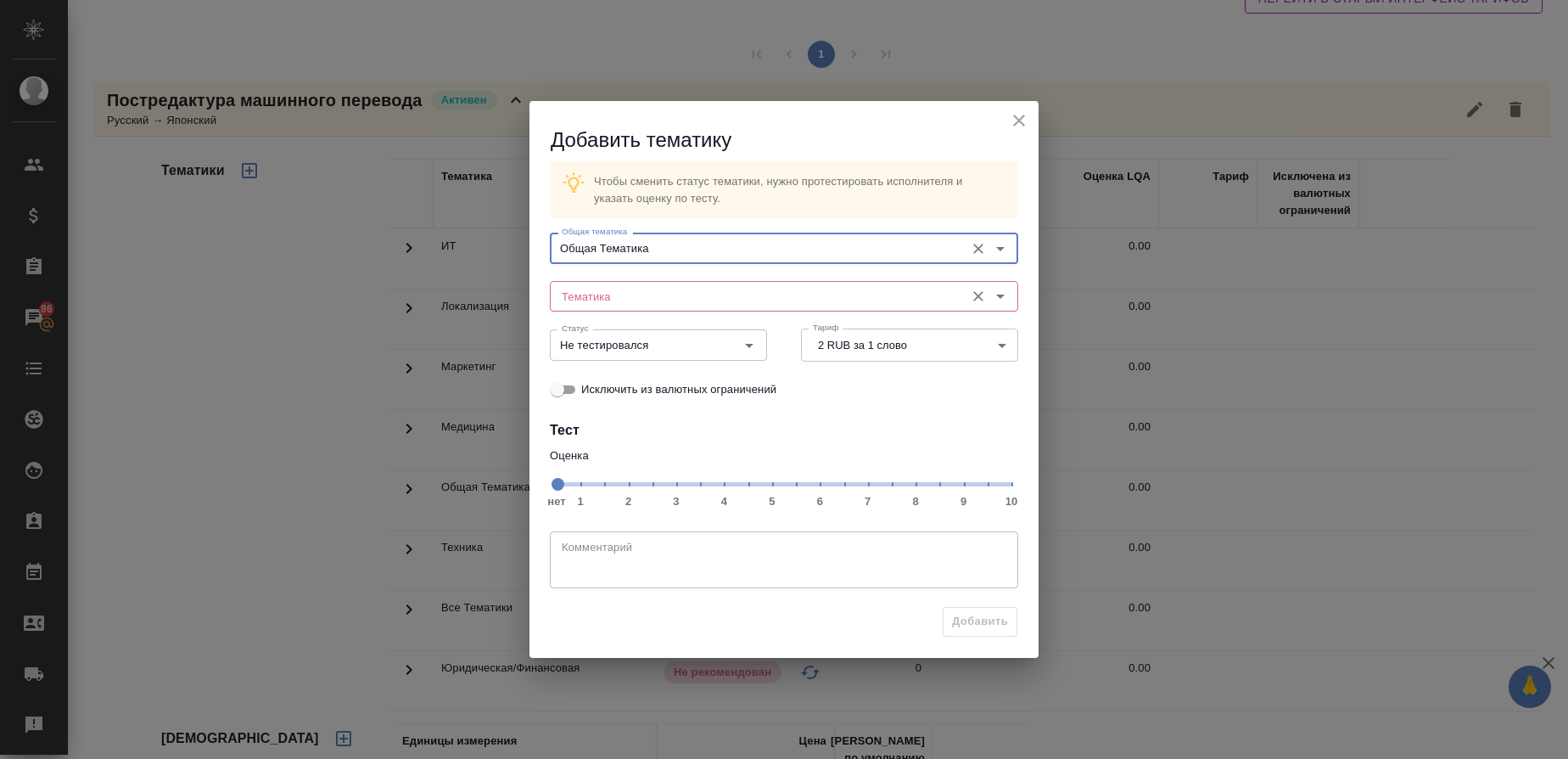
click at [610, 301] on input "Тематика" at bounding box center [755, 297] width 401 height 21
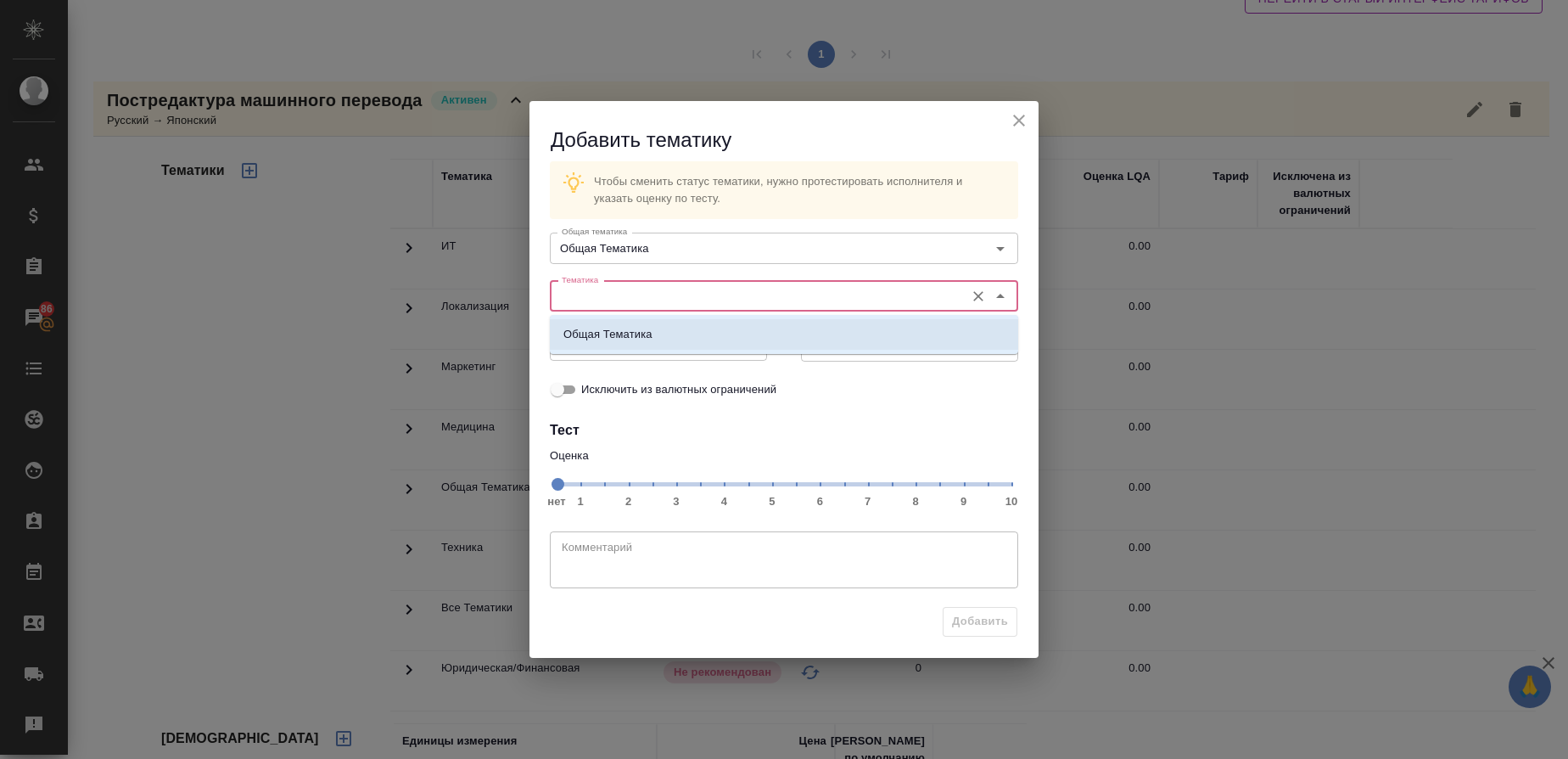
click at [611, 321] on li "Общая Тематика" at bounding box center [784, 334] width 468 height 30
type input "Общая Тематика"
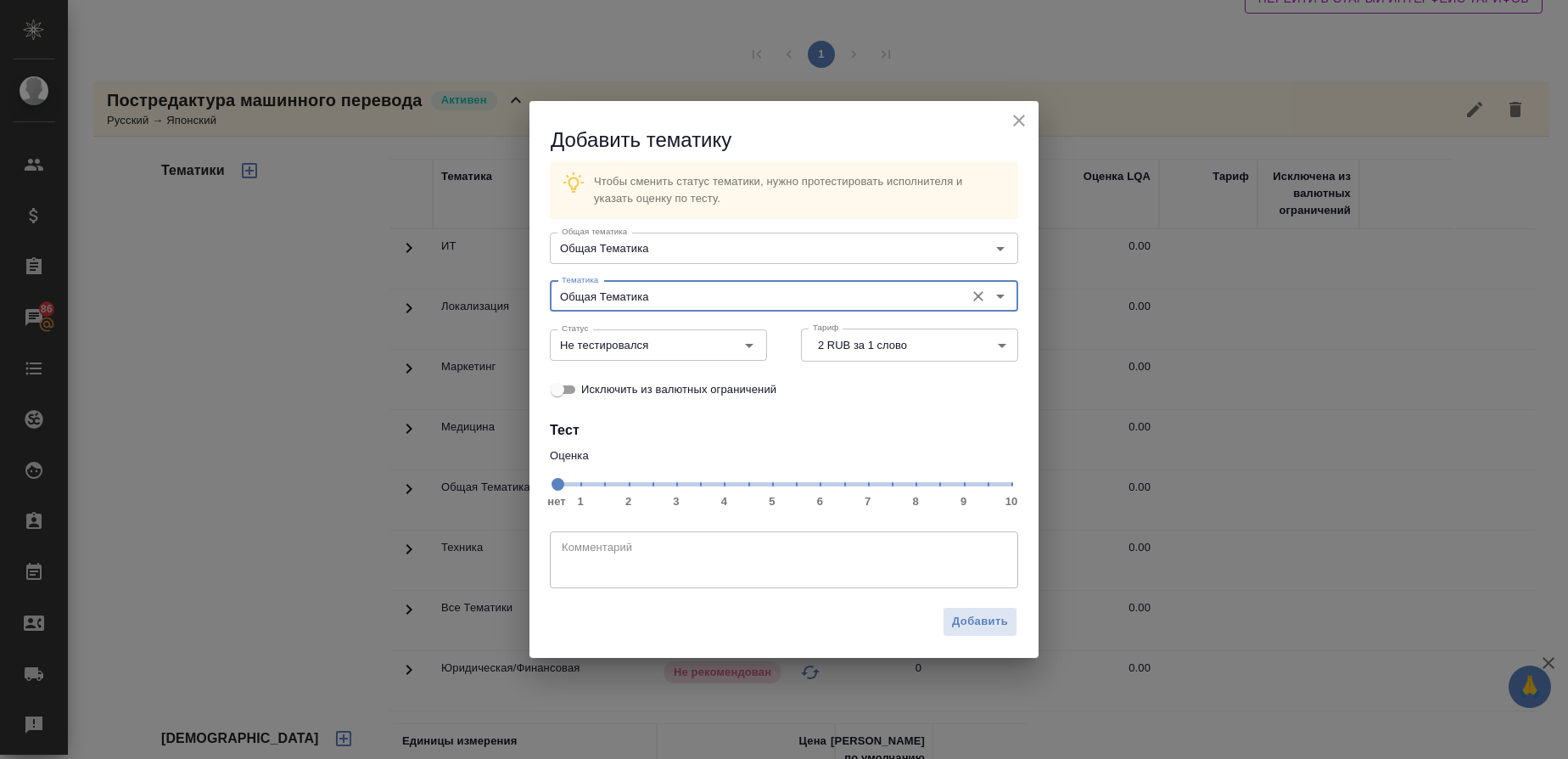
click at [898, 488] on span "нет 1 2 3 4 5 6 7 8 9 10" at bounding box center [784, 482] width 455 height 23
click at [756, 358] on div "Не тестировался Статус" at bounding box center [658, 344] width 217 height 30
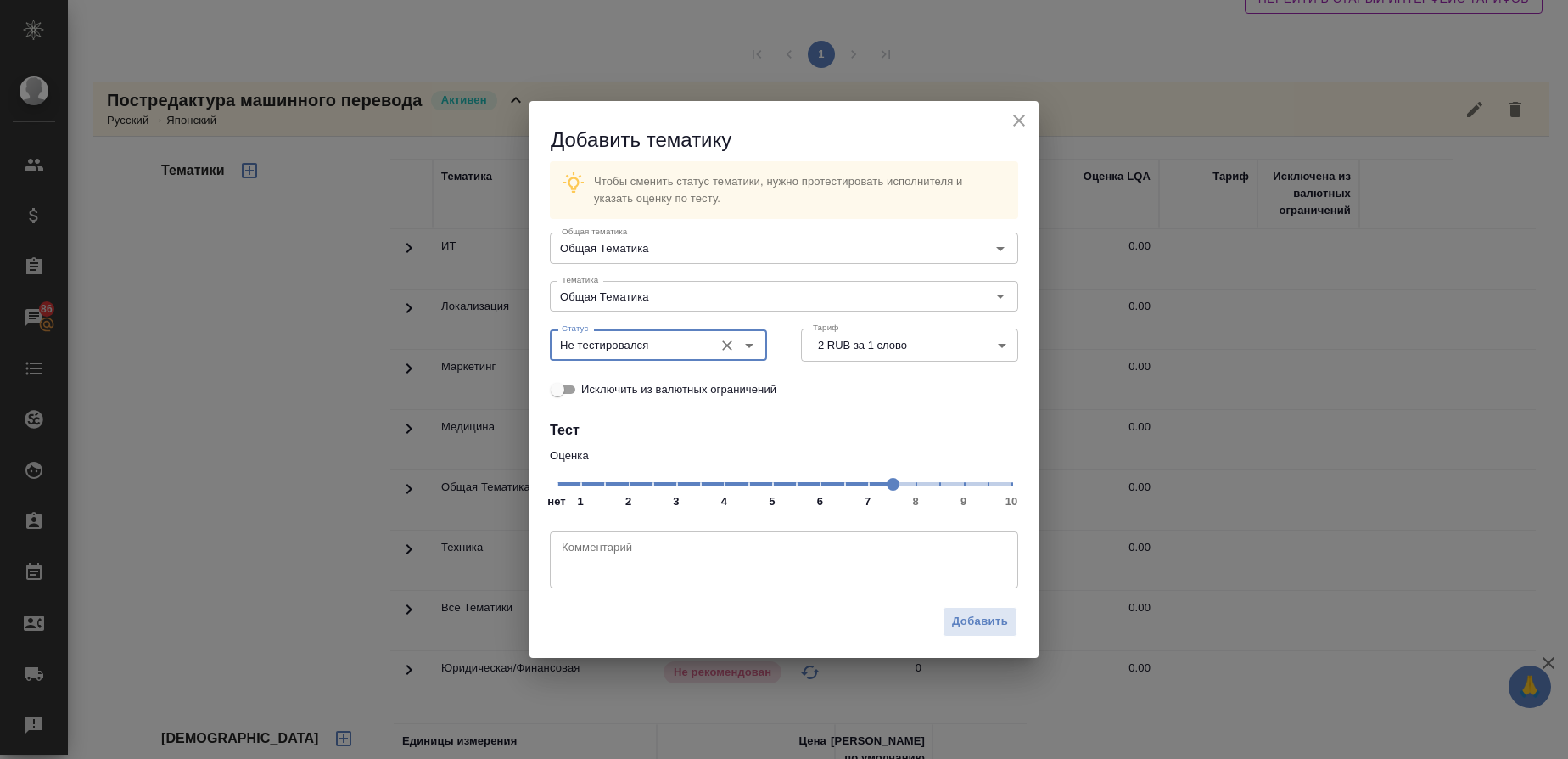
click at [748, 348] on icon "Open" at bounding box center [749, 346] width 21 height 21
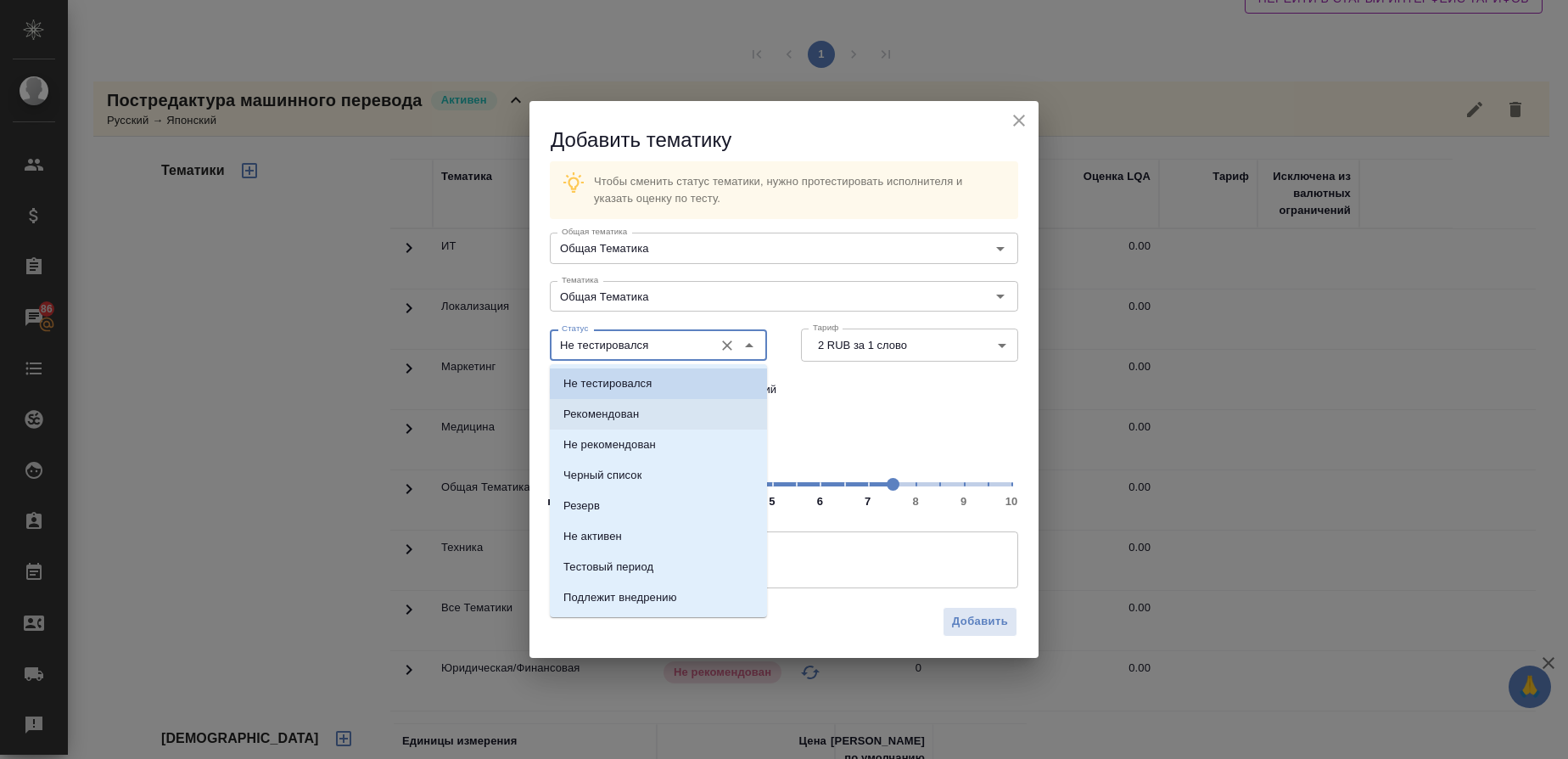
click at [620, 414] on p "Рекомендован" at bounding box center [601, 414] width 75 height 17
type input "Рекомендован"
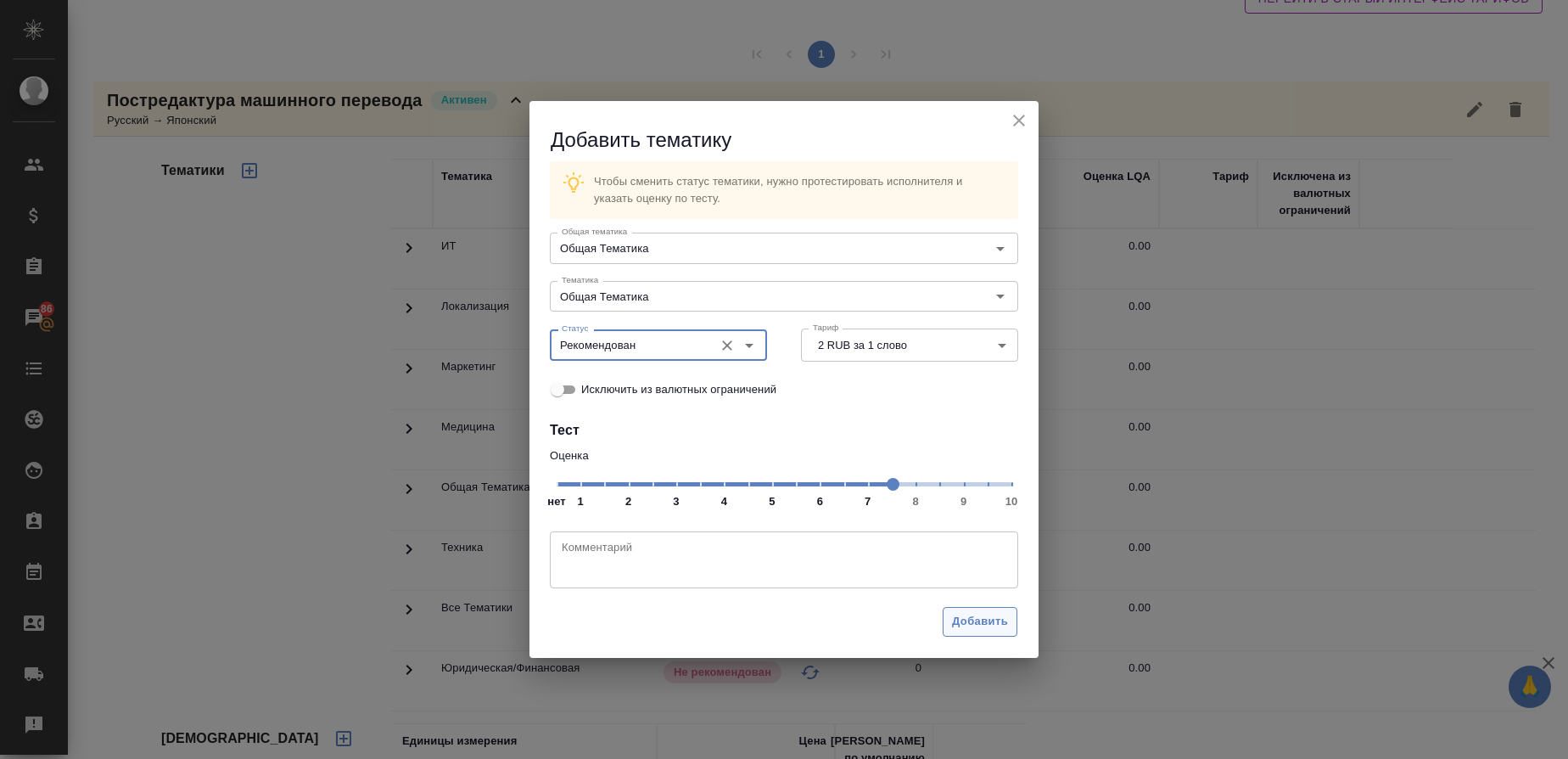
click at [983, 613] on span "Добавить" at bounding box center [980, 622] width 56 height 20
